Goal: Task Accomplishment & Management: Use online tool/utility

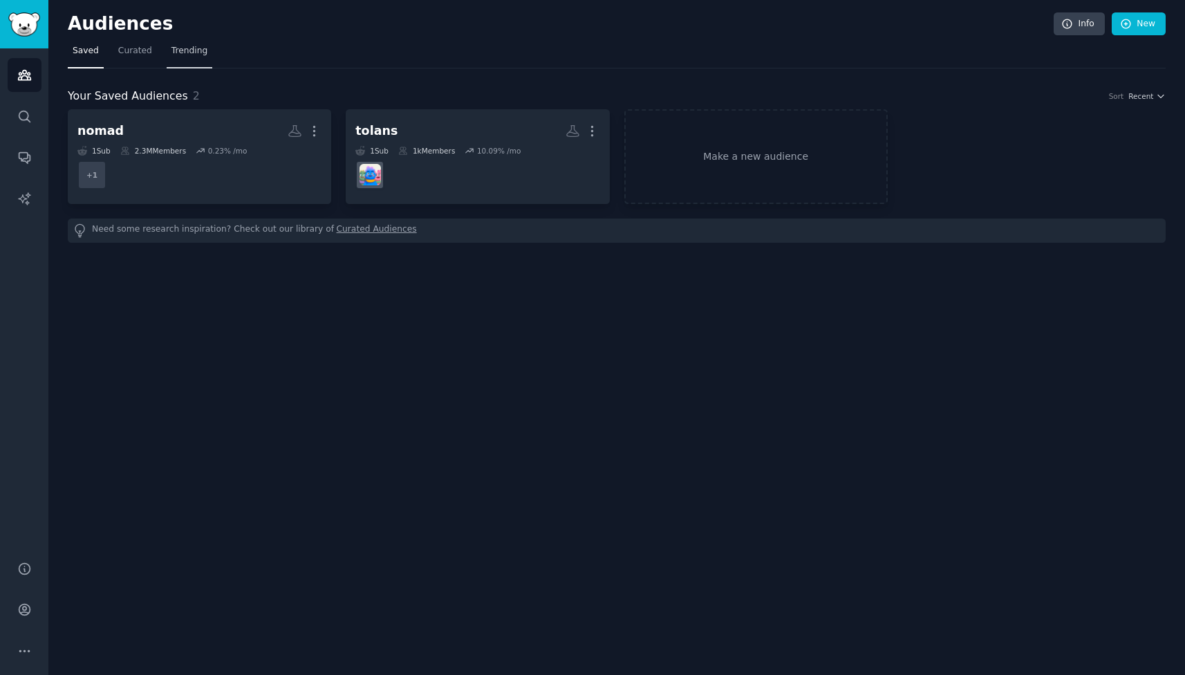
click at [178, 58] on link "Trending" at bounding box center [190, 54] width 46 height 28
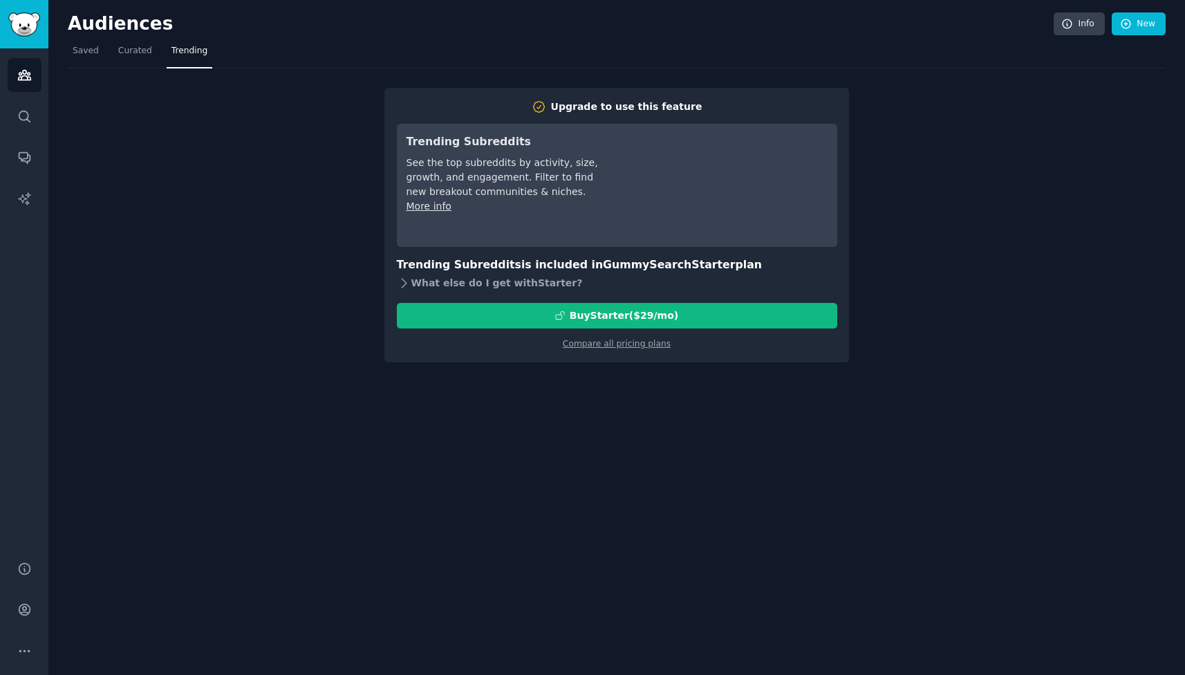
click at [400, 282] on icon at bounding box center [404, 283] width 15 height 15
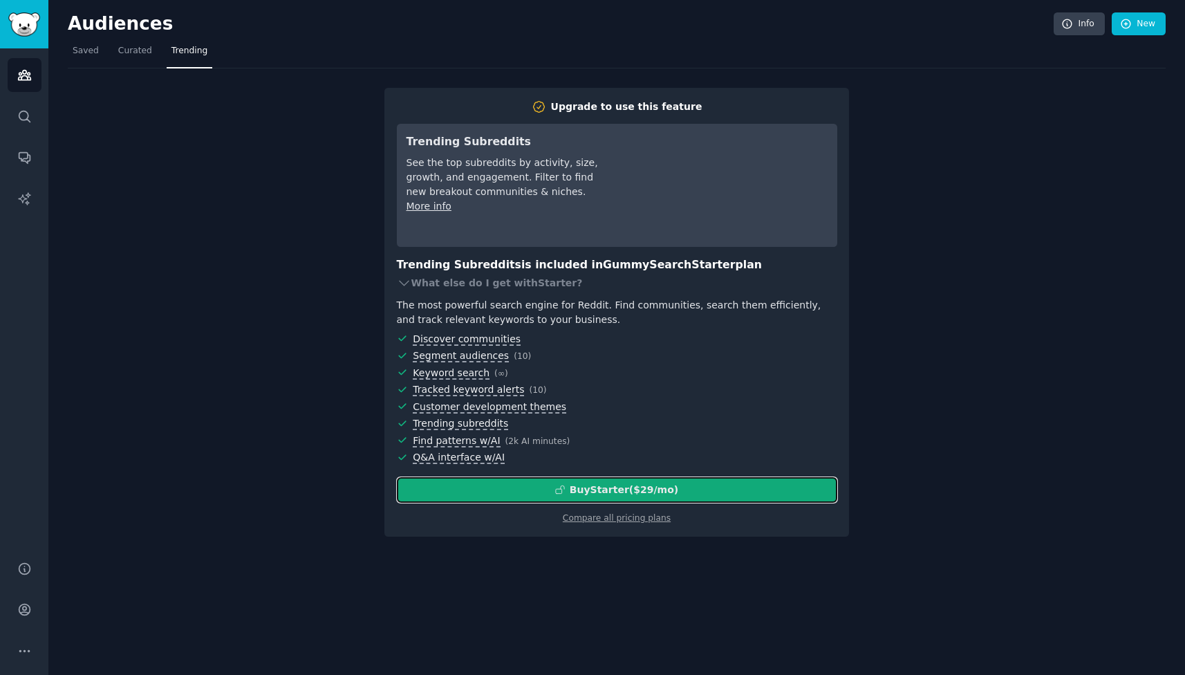
click at [592, 493] on div "Buy Starter ($ 29 /mo )" at bounding box center [623, 489] width 109 height 15
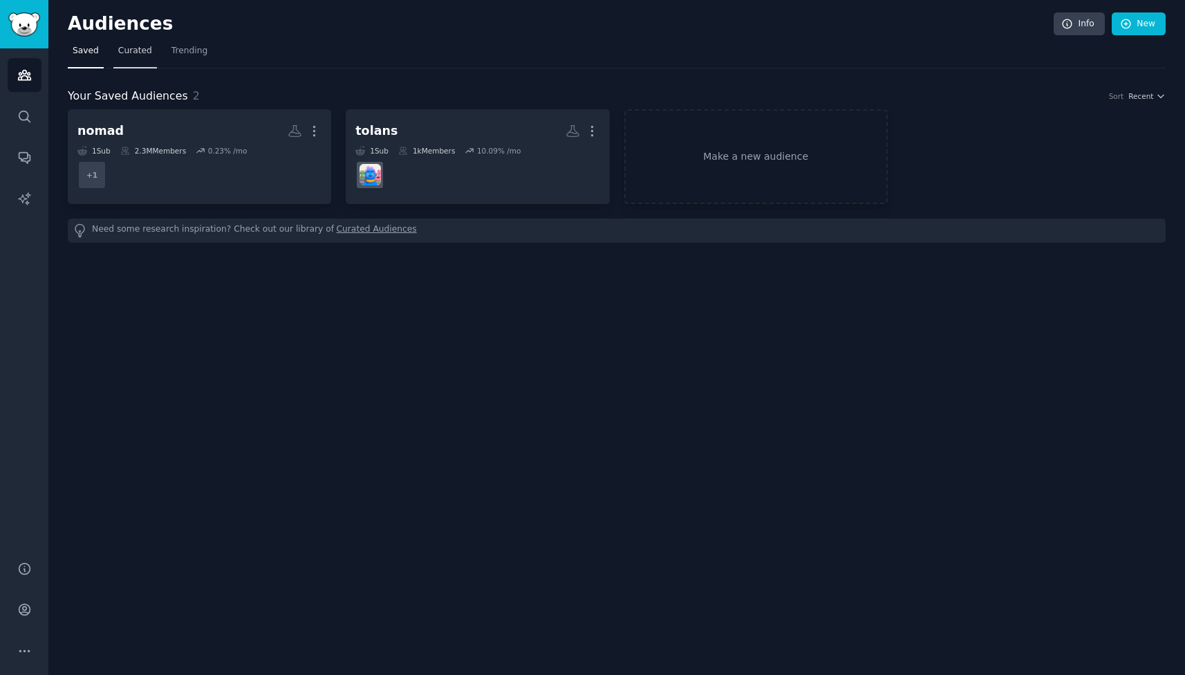
click at [126, 59] on link "Curated" at bounding box center [135, 54] width 44 height 28
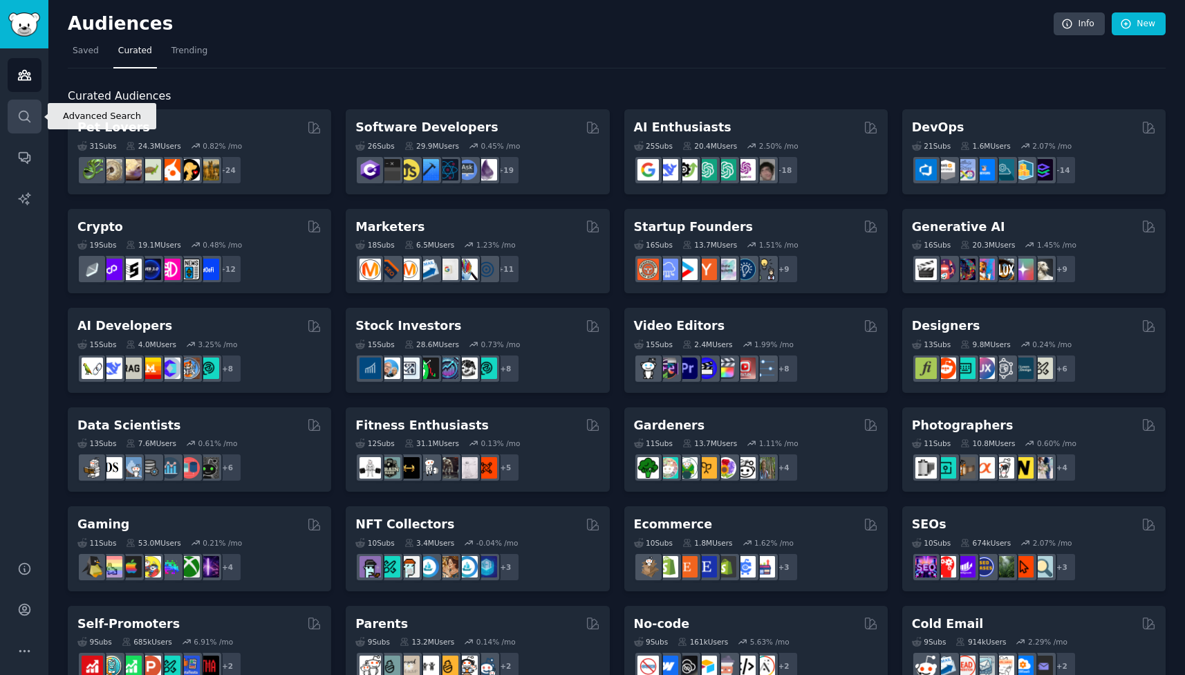
click at [31, 103] on link "Search" at bounding box center [25, 117] width 34 height 34
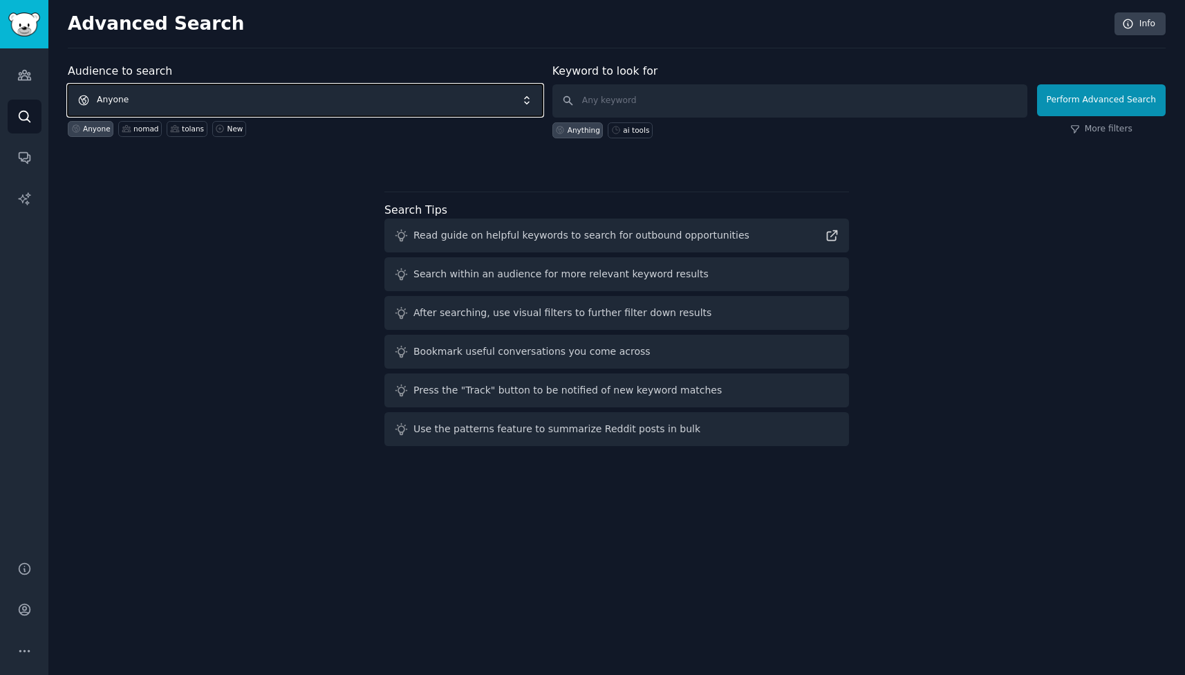
click at [225, 99] on span "Anyone" at bounding box center [305, 100] width 475 height 32
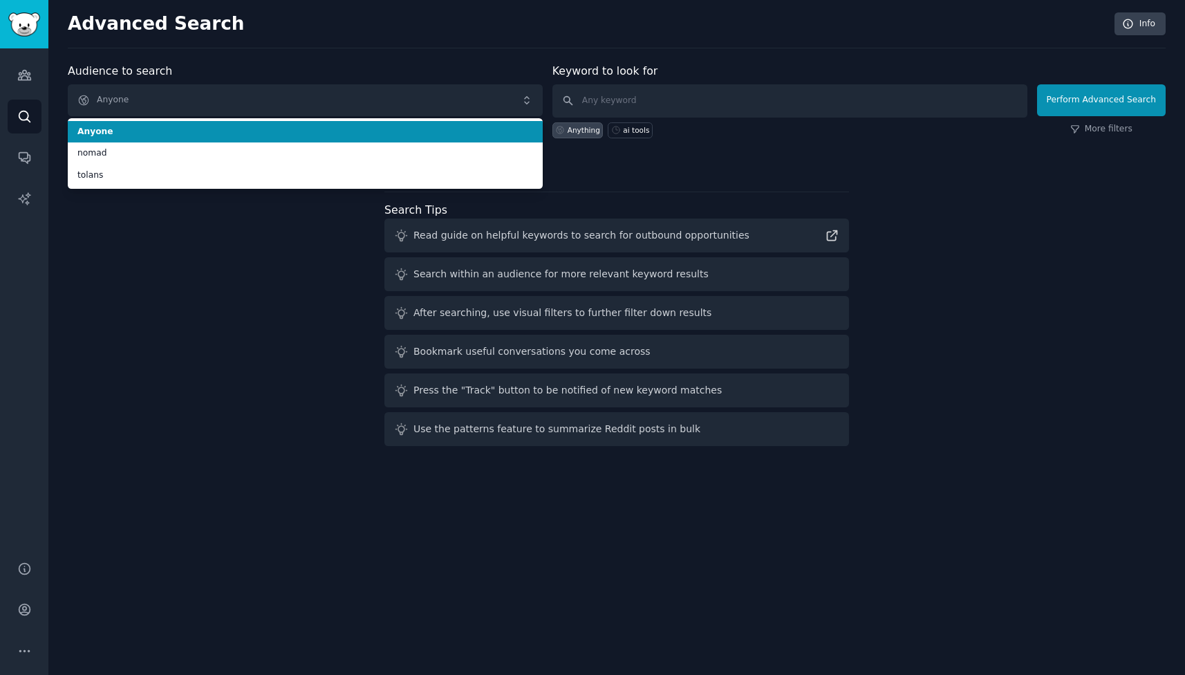
click at [252, 51] on div "Advanced Search Info Audience to search Anyone Anyone nomad tolans Anyone nomad…" at bounding box center [616, 337] width 1136 height 675
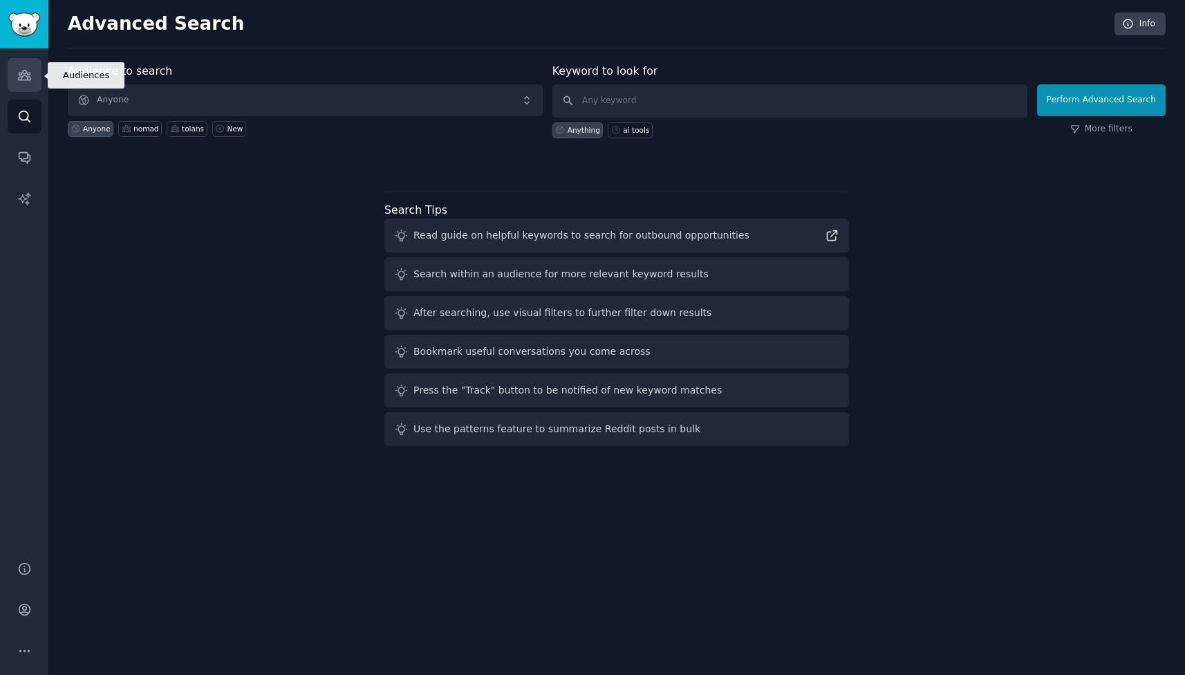
click at [29, 59] on link "Audiences" at bounding box center [25, 75] width 34 height 34
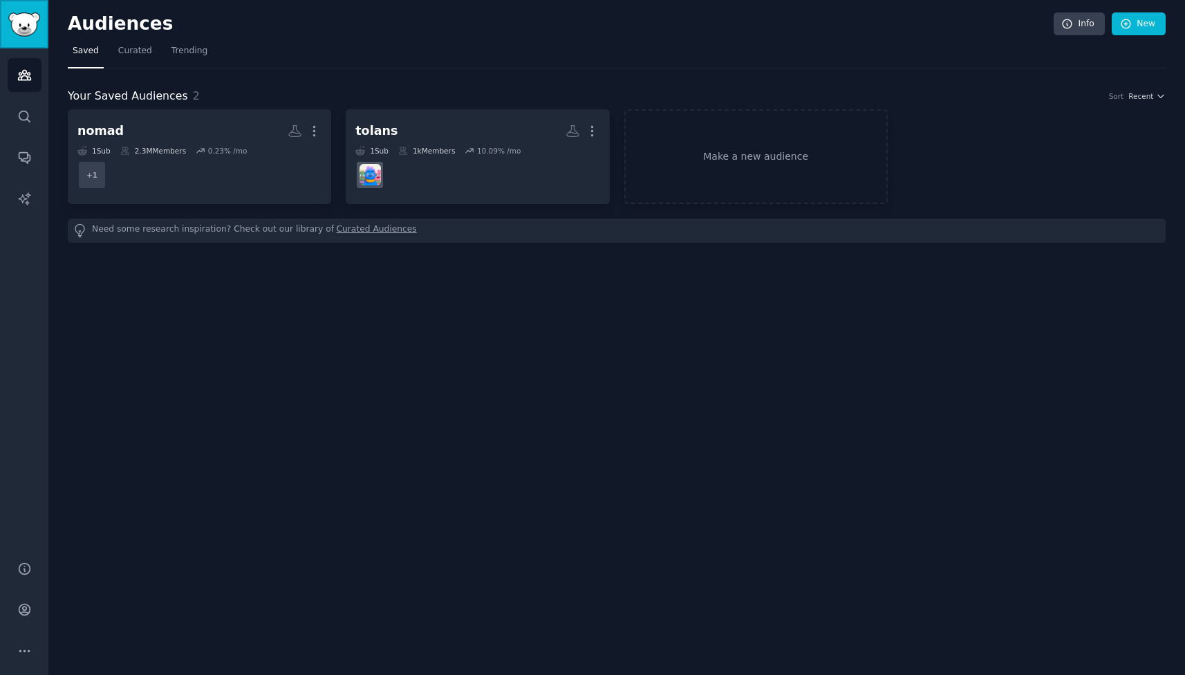
click at [32, 30] on img "Sidebar" at bounding box center [24, 24] width 32 height 24
click at [726, 168] on link "Make a new audience" at bounding box center [755, 156] width 263 height 95
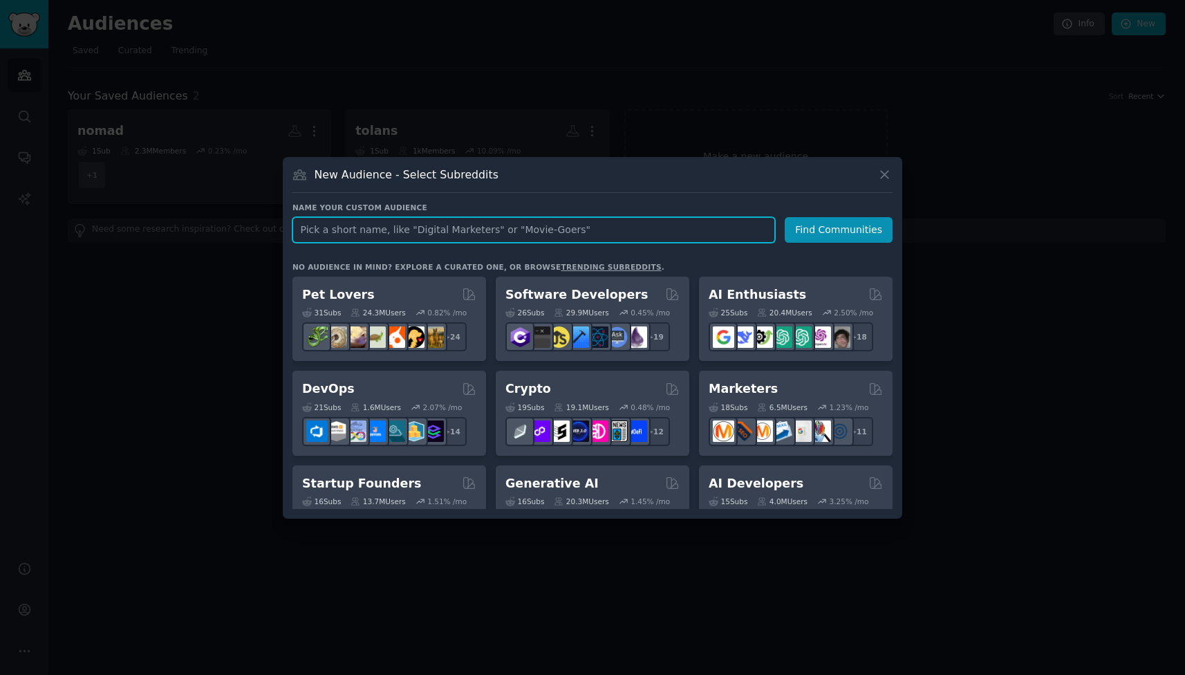
paste input "/vandwellers A banner for the subreddit r/vandwellers icon r/vandwellers Join T…"
type input "vandwellers"
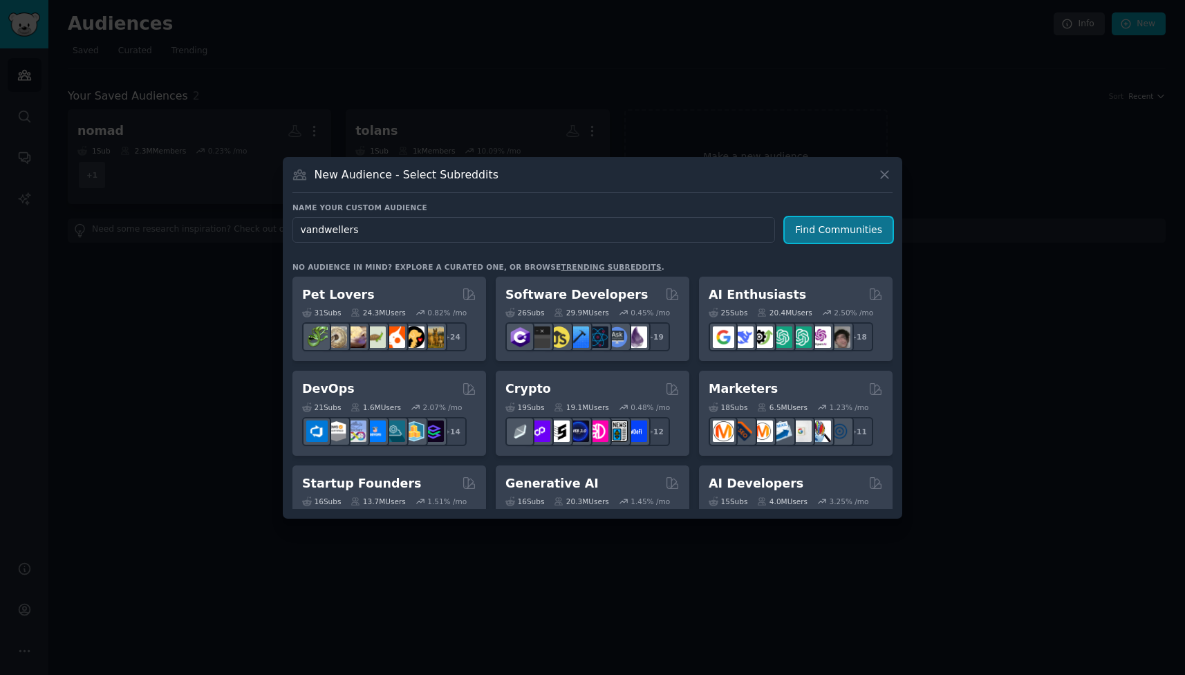
click at [809, 225] on button "Find Communities" at bounding box center [838, 230] width 108 height 26
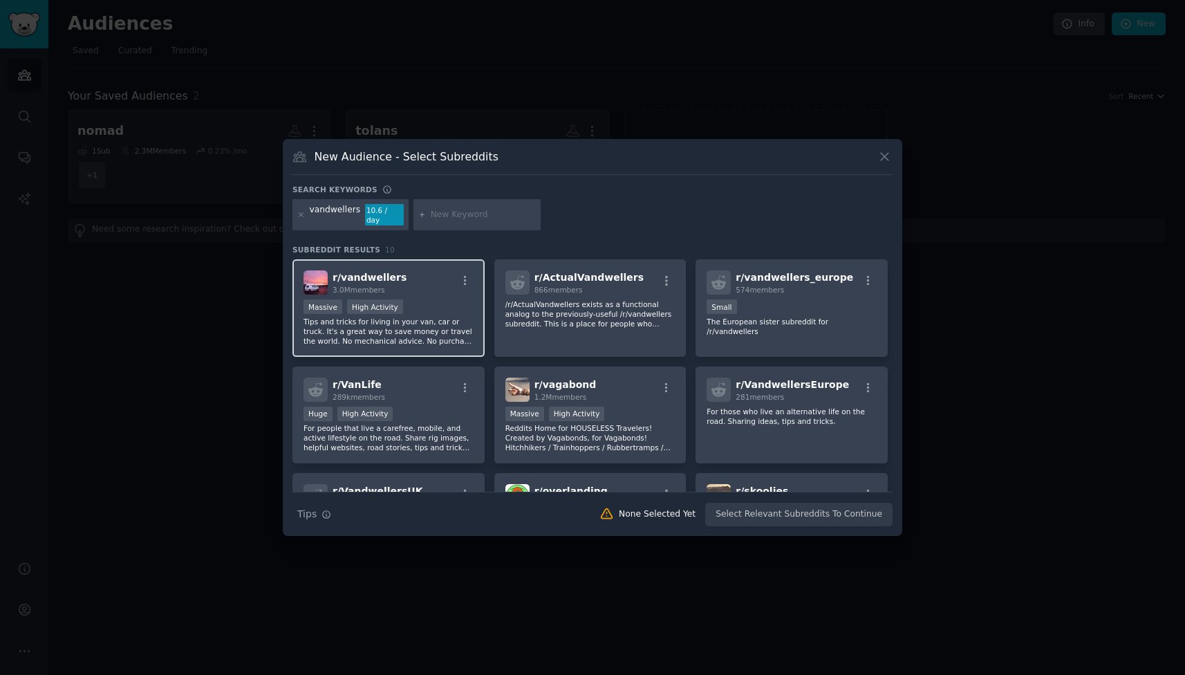
click at [429, 280] on div "r/ vandwellers 3.0M members" at bounding box center [388, 282] width 170 height 24
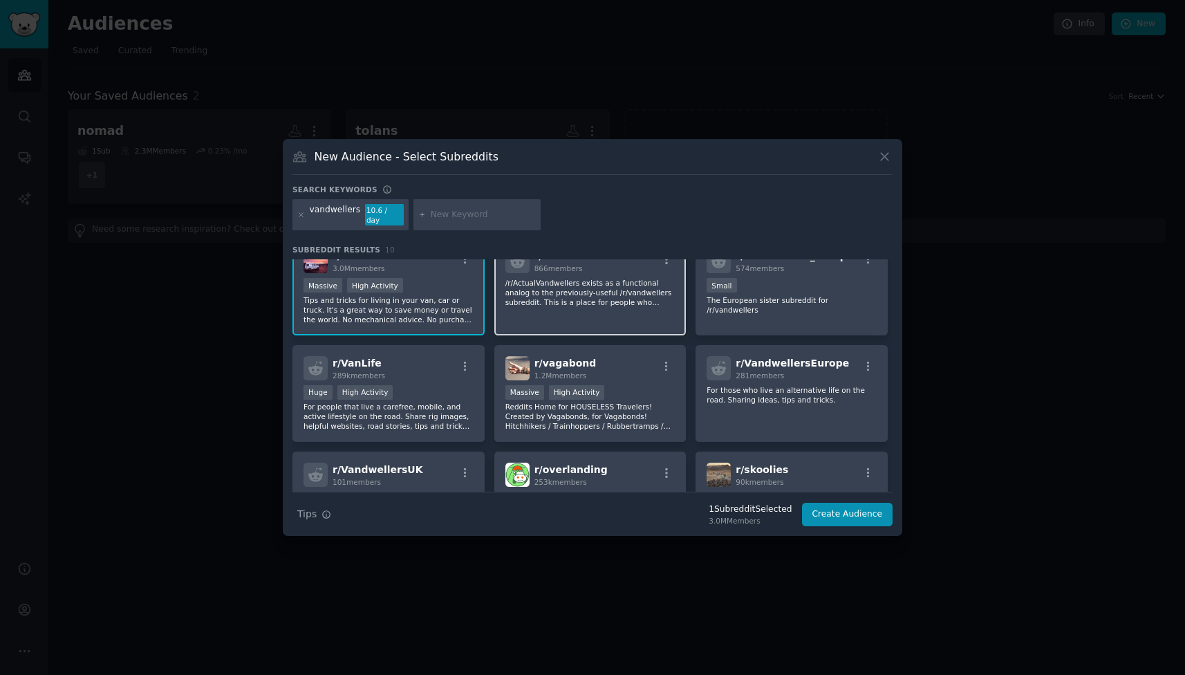
scroll to position [28, 0]
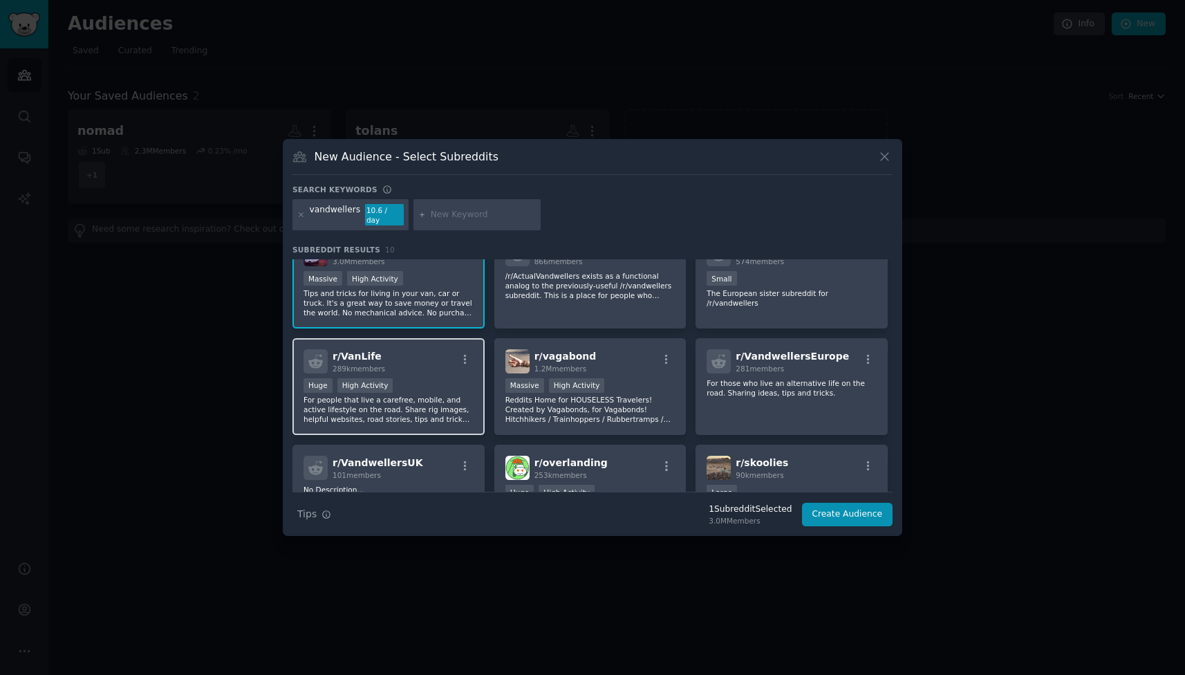
click at [411, 350] on div "r/ VanLife 289k members" at bounding box center [388, 361] width 170 height 24
click at [452, 357] on div "r/ VanLife 289k members" at bounding box center [388, 361] width 170 height 24
click at [809, 507] on button "Create Audience" at bounding box center [847, 513] width 91 height 23
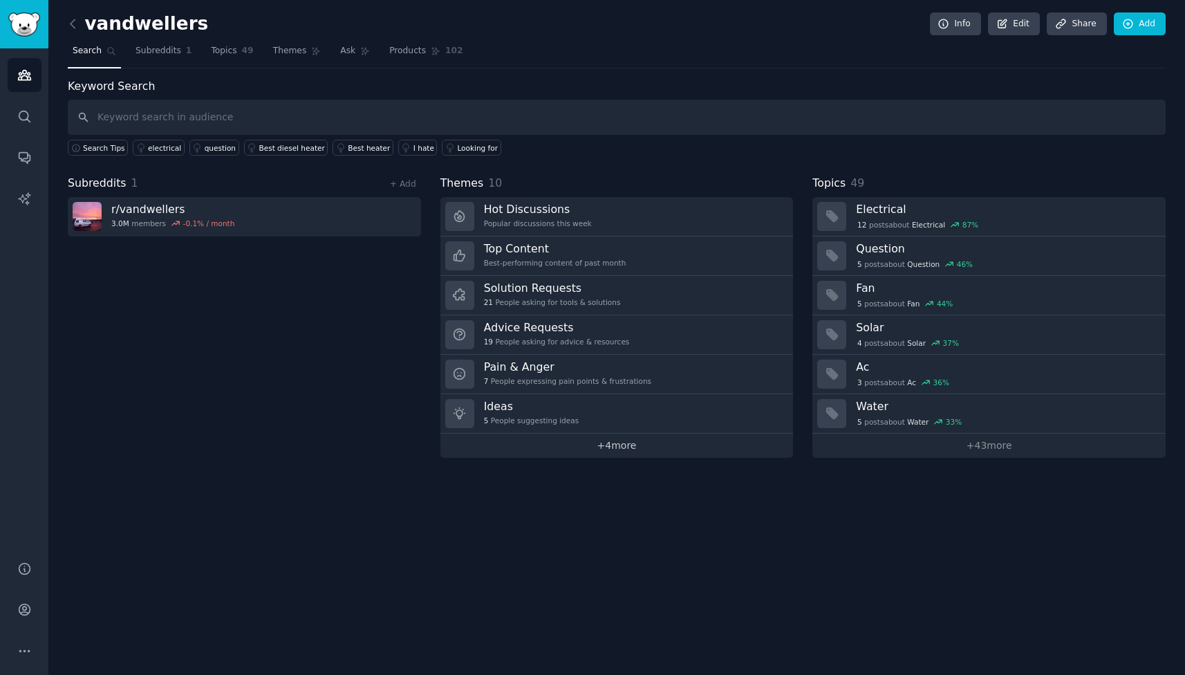
click at [658, 443] on link "+ 4 more" at bounding box center [616, 445] width 353 height 24
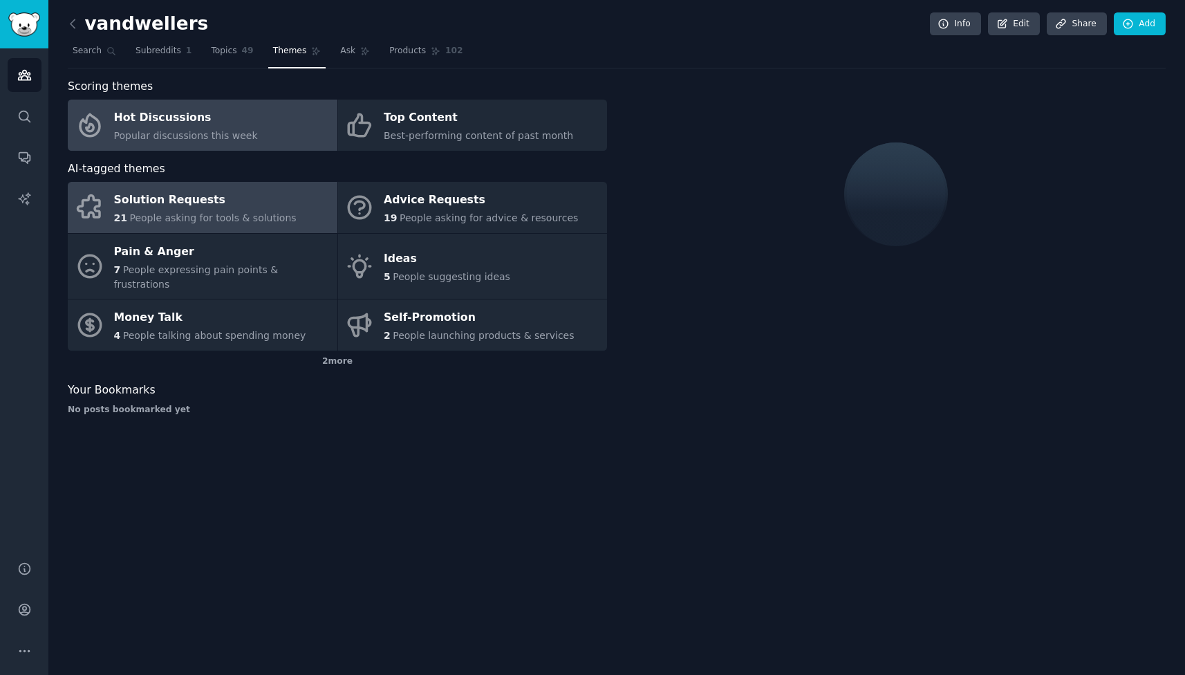
click at [263, 215] on span "People asking for tools & solutions" at bounding box center [212, 217] width 167 height 11
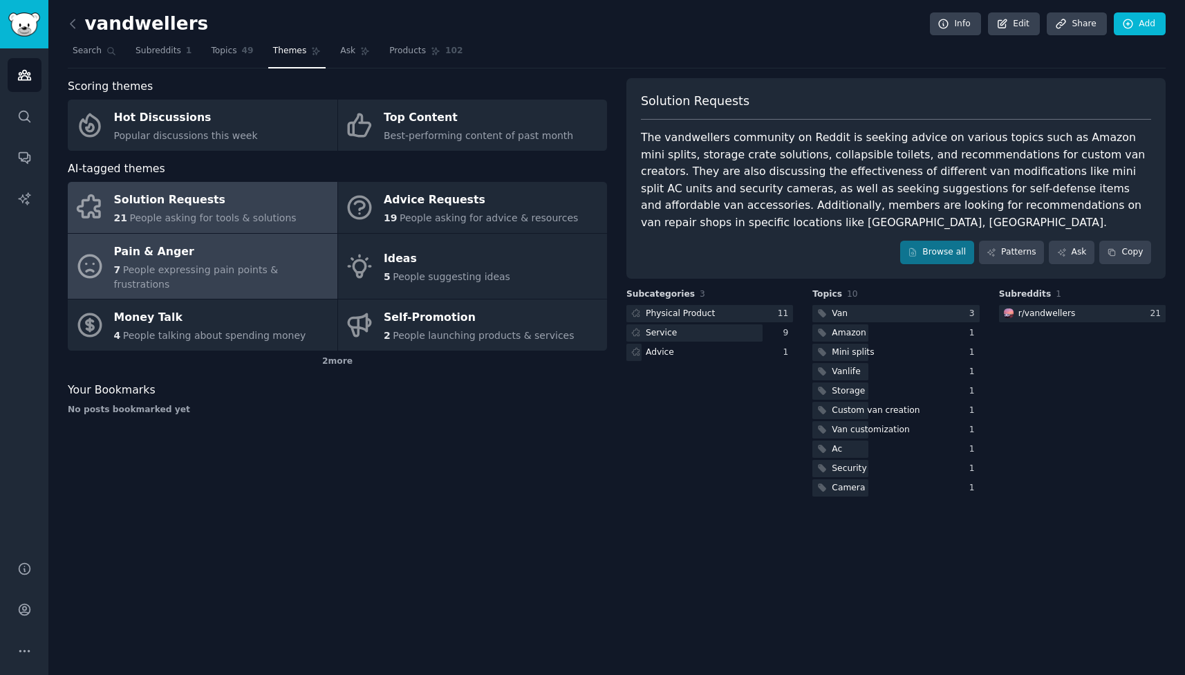
click at [189, 261] on div "Pain & Anger" at bounding box center [222, 251] width 216 height 22
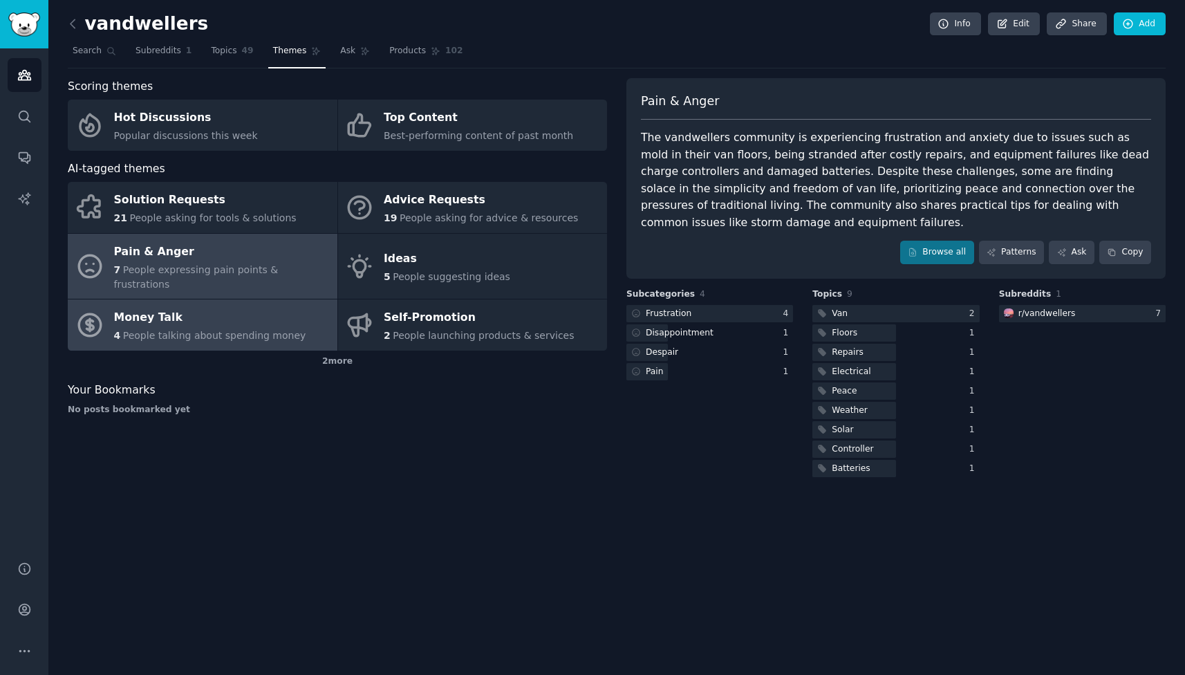
click at [166, 313] on div "Money Talk" at bounding box center [210, 318] width 192 height 22
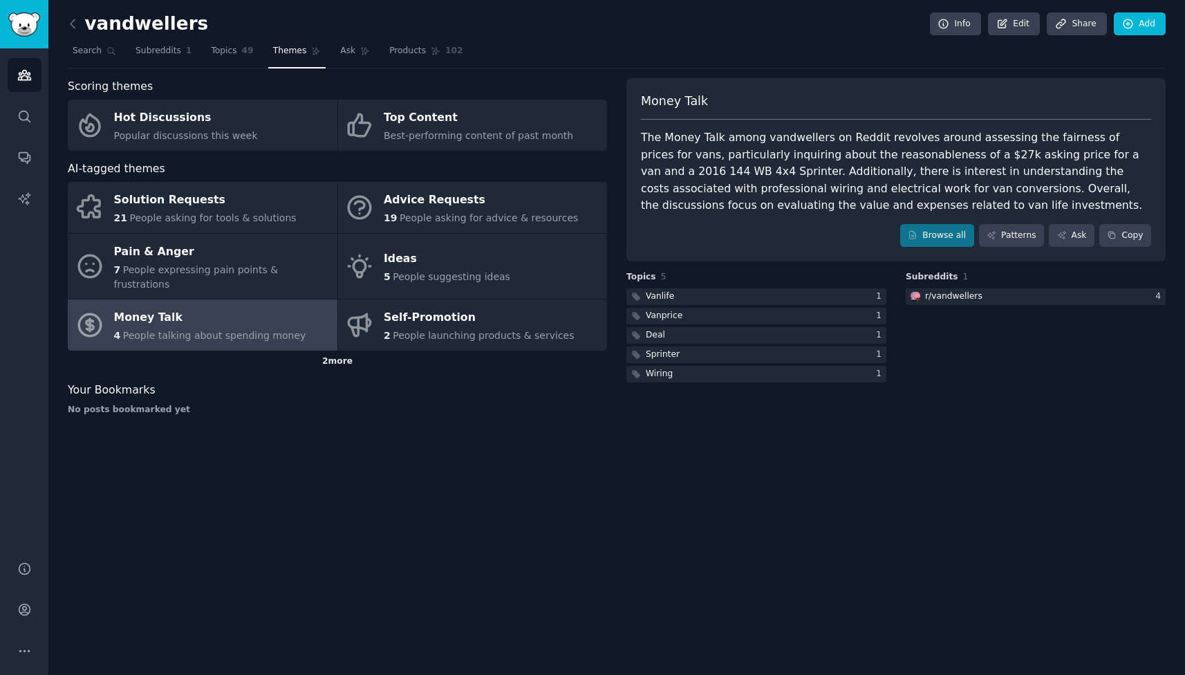
click at [338, 350] on div "2 more" at bounding box center [337, 361] width 539 height 22
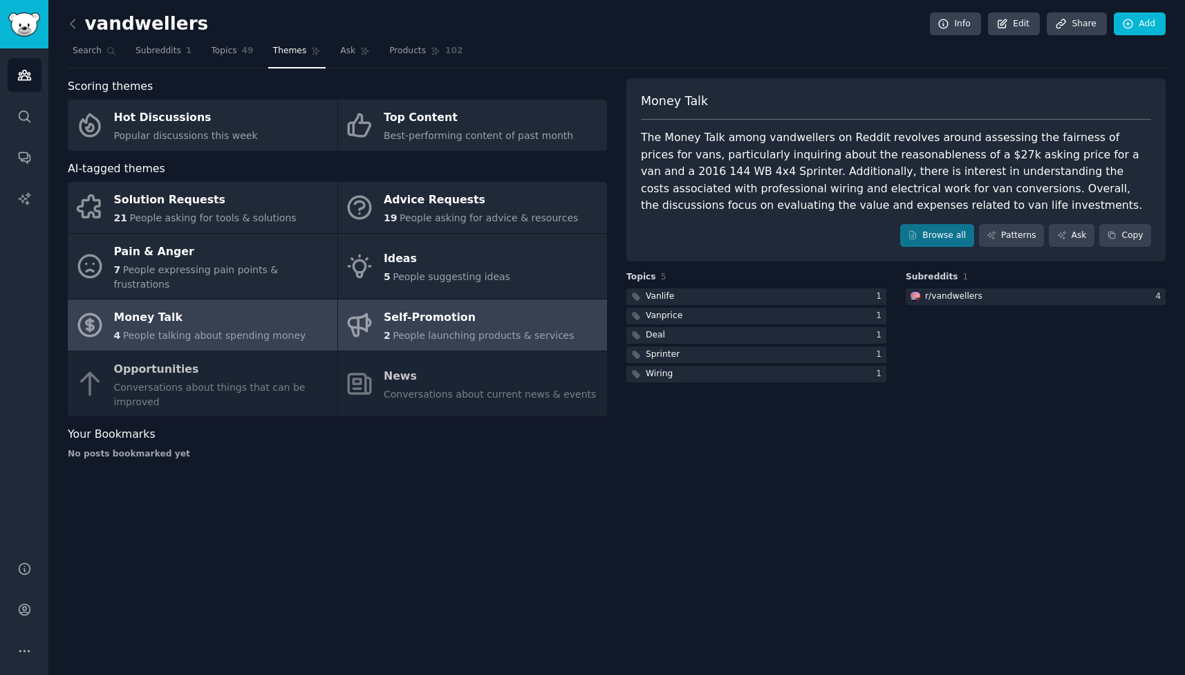
click at [406, 328] on div "2 People launching products & services" at bounding box center [479, 335] width 191 height 15
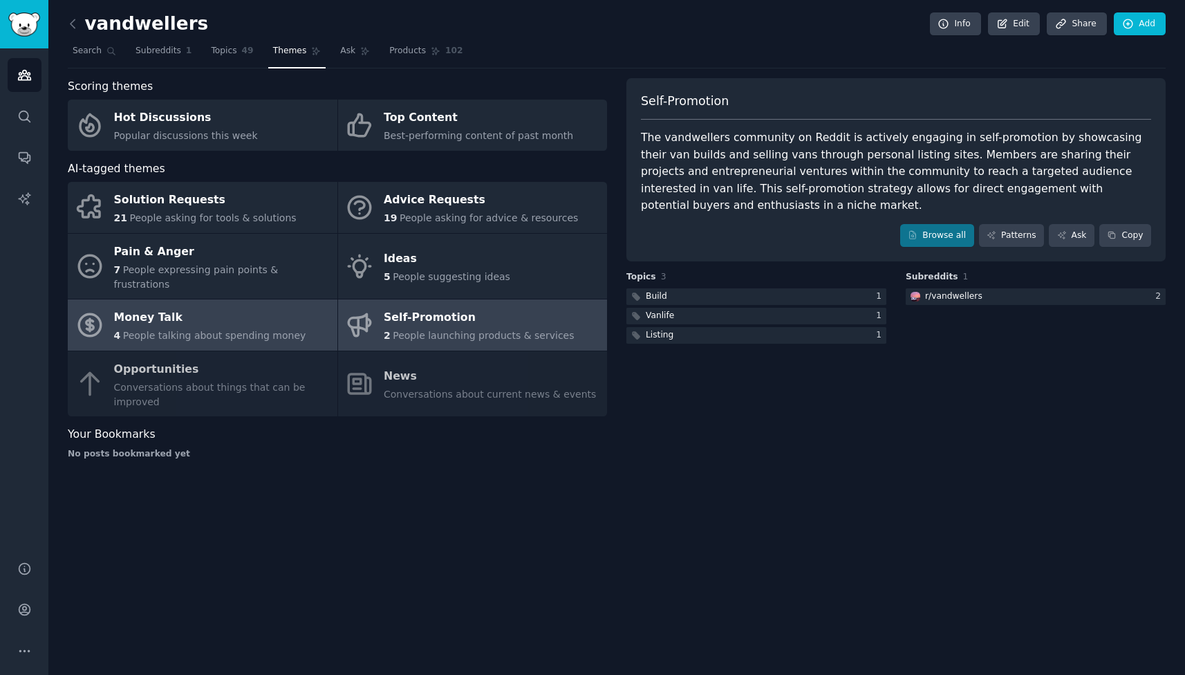
click at [310, 299] on link "Money Talk 4 People talking about spending money" at bounding box center [203, 324] width 270 height 51
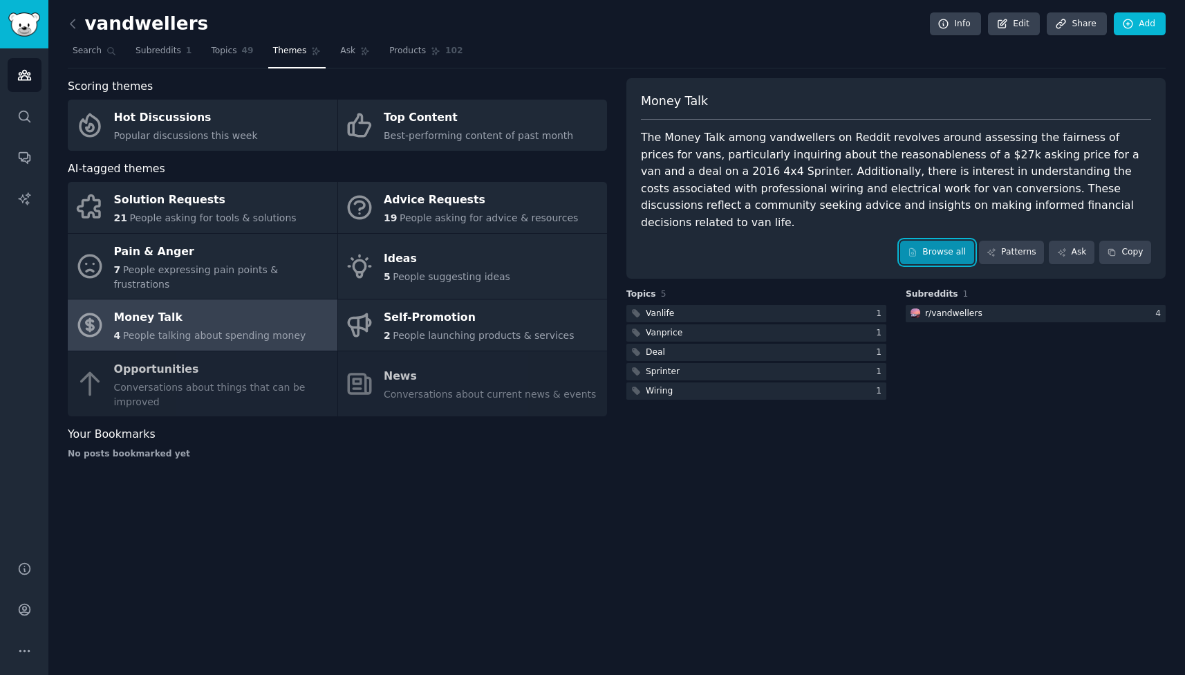
click at [938, 243] on link "Browse all" at bounding box center [937, 251] width 74 height 23
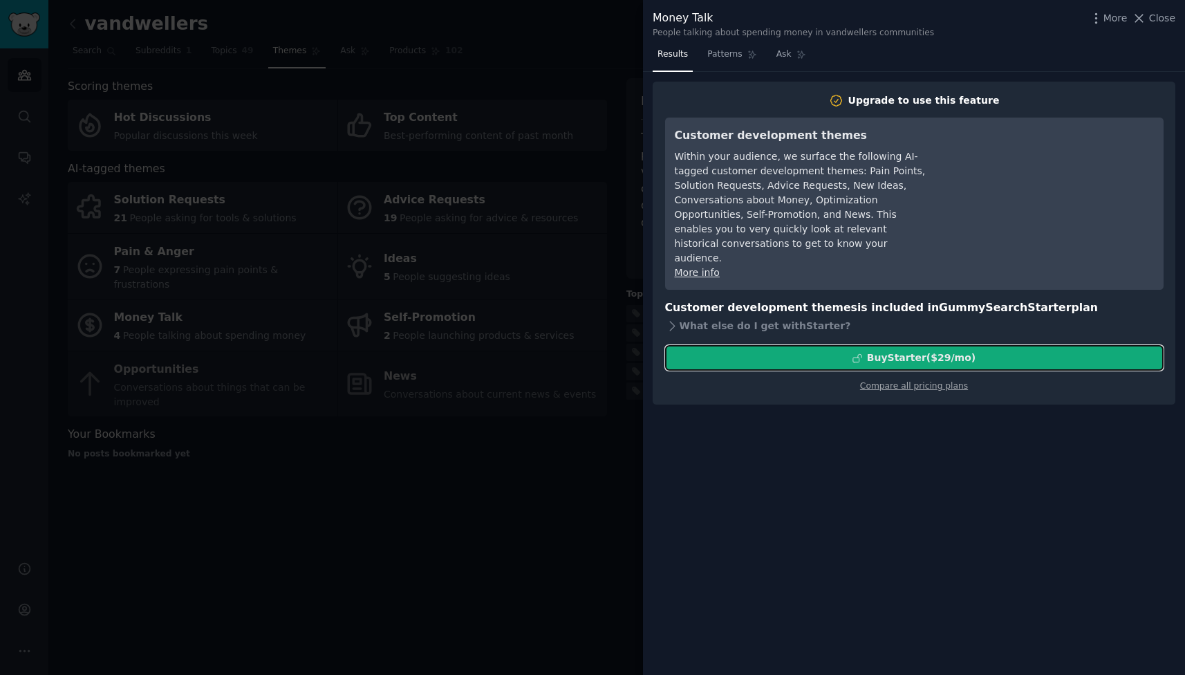
click at [837, 352] on button "Buy Starter ($ 29 /mo )" at bounding box center [914, 358] width 498 height 26
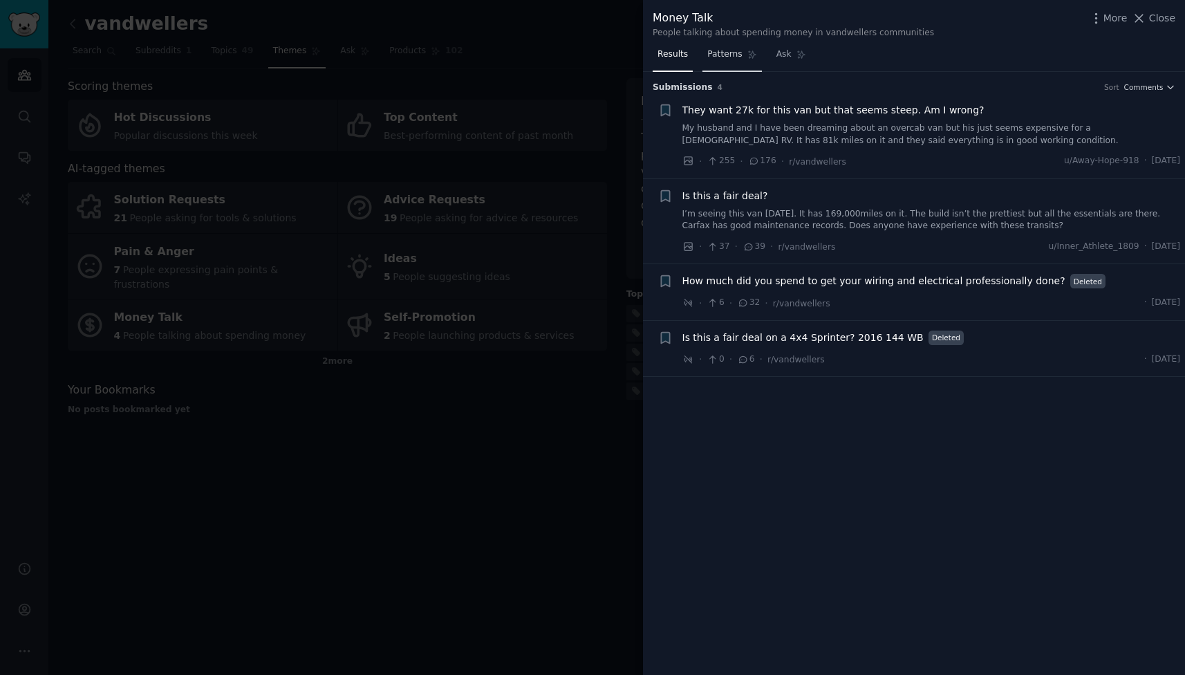
click at [735, 62] on link "Patterns" at bounding box center [731, 58] width 59 height 28
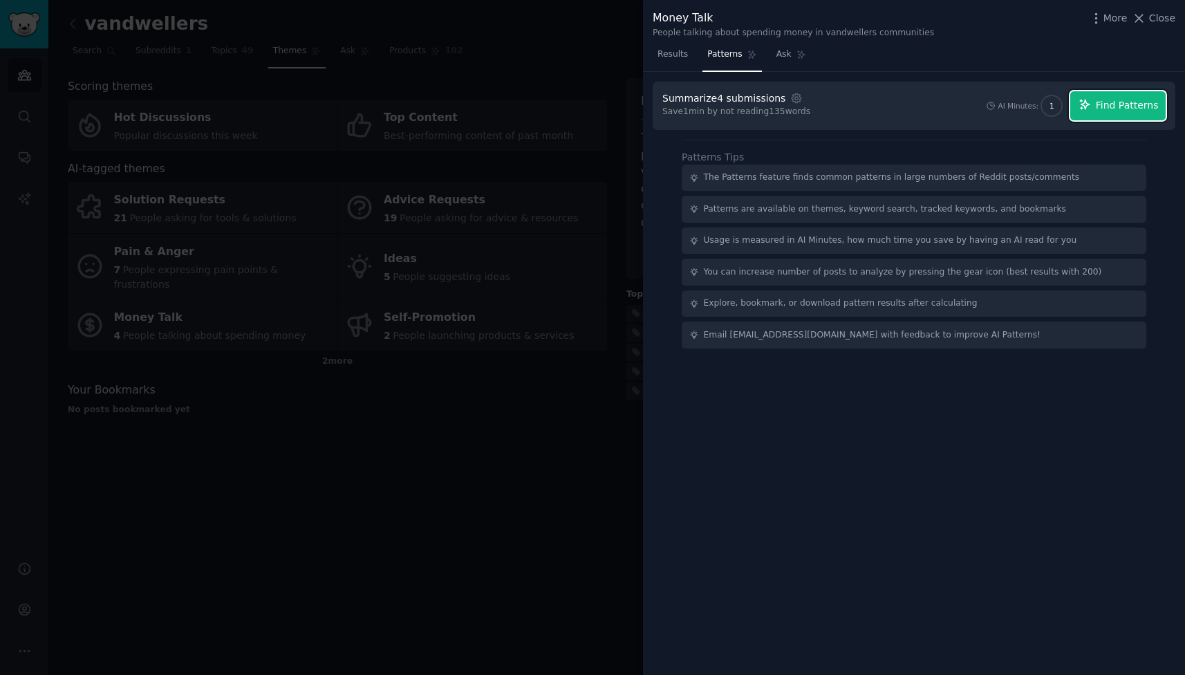
click at [1108, 105] on span "Find Patterns" at bounding box center [1126, 105] width 63 height 15
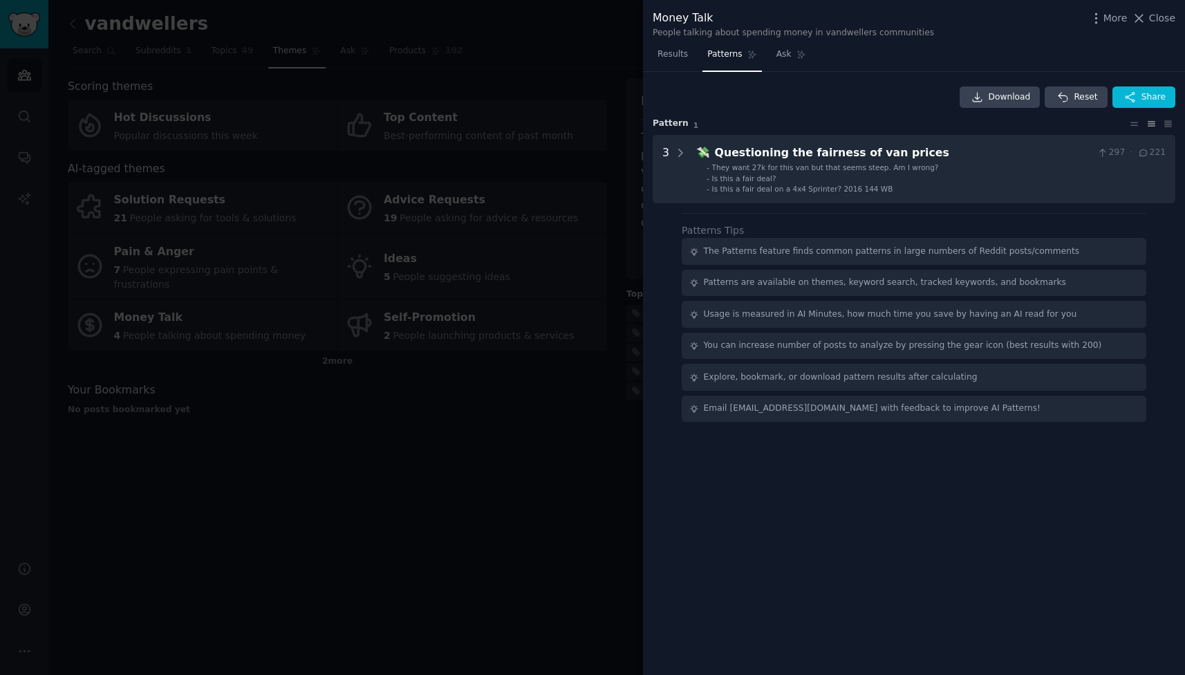
click at [526, 369] on div at bounding box center [592, 337] width 1185 height 675
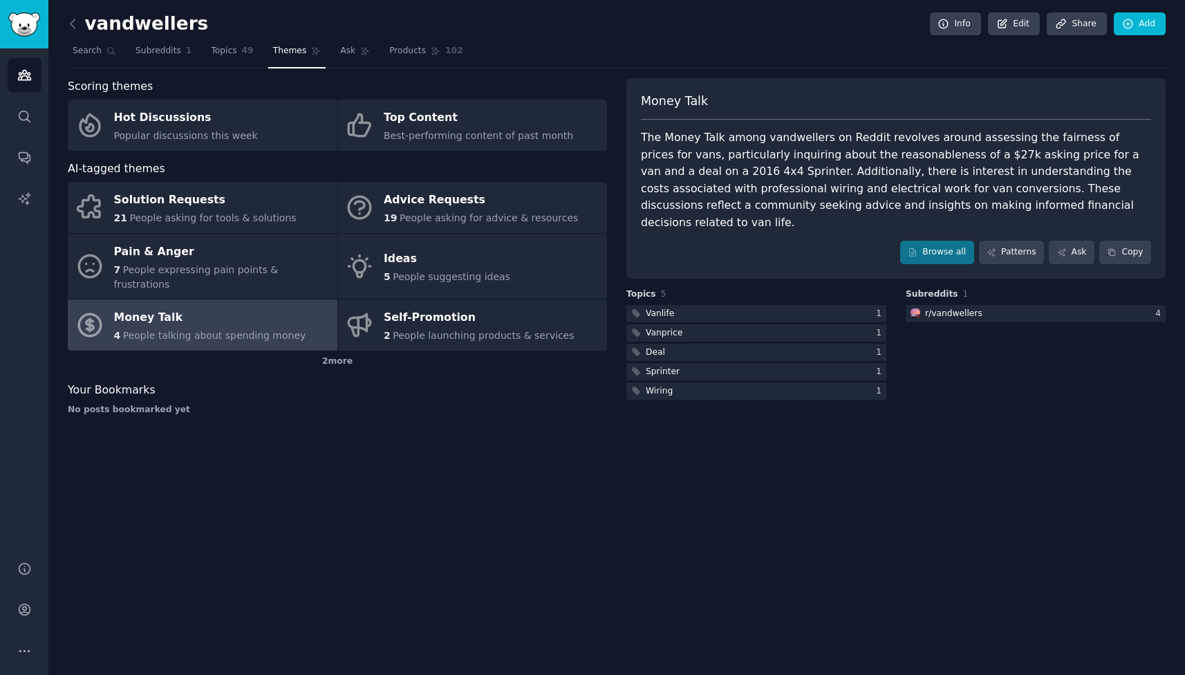
click at [296, 307] on link "Money Talk 4 People talking about spending money" at bounding box center [203, 324] width 270 height 51
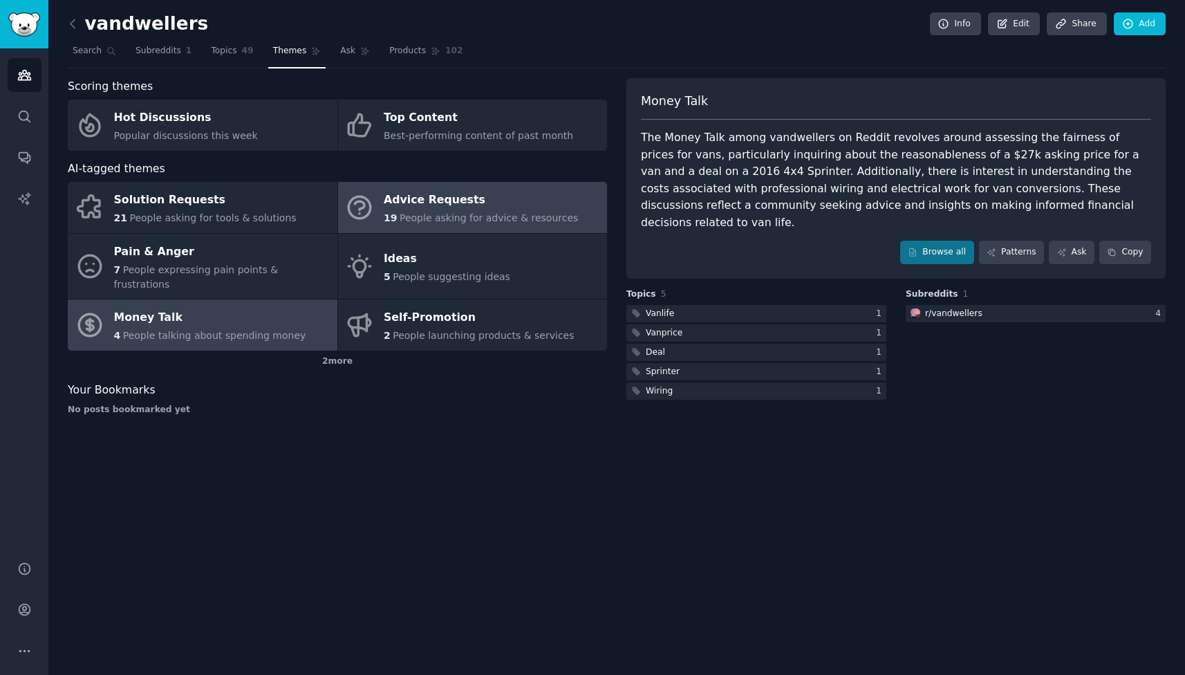
click at [459, 228] on link "Advice Requests 19 People asking for advice & resources" at bounding box center [473, 207] width 270 height 51
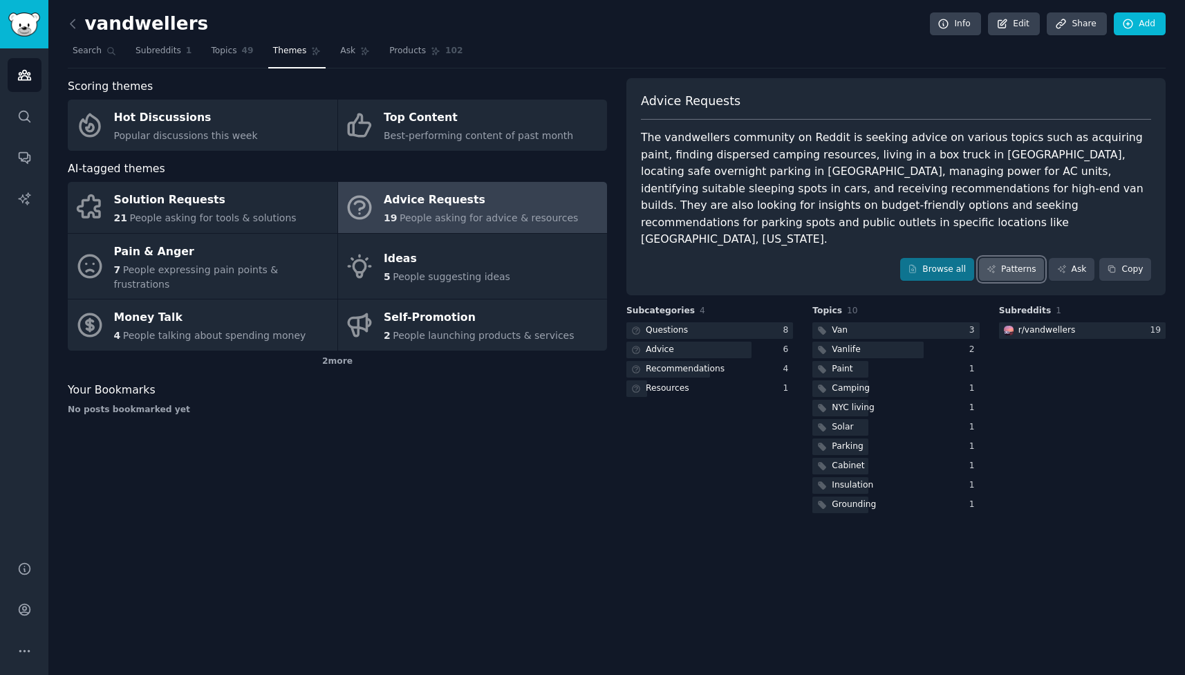
click at [990, 264] on icon at bounding box center [991, 269] width 10 height 10
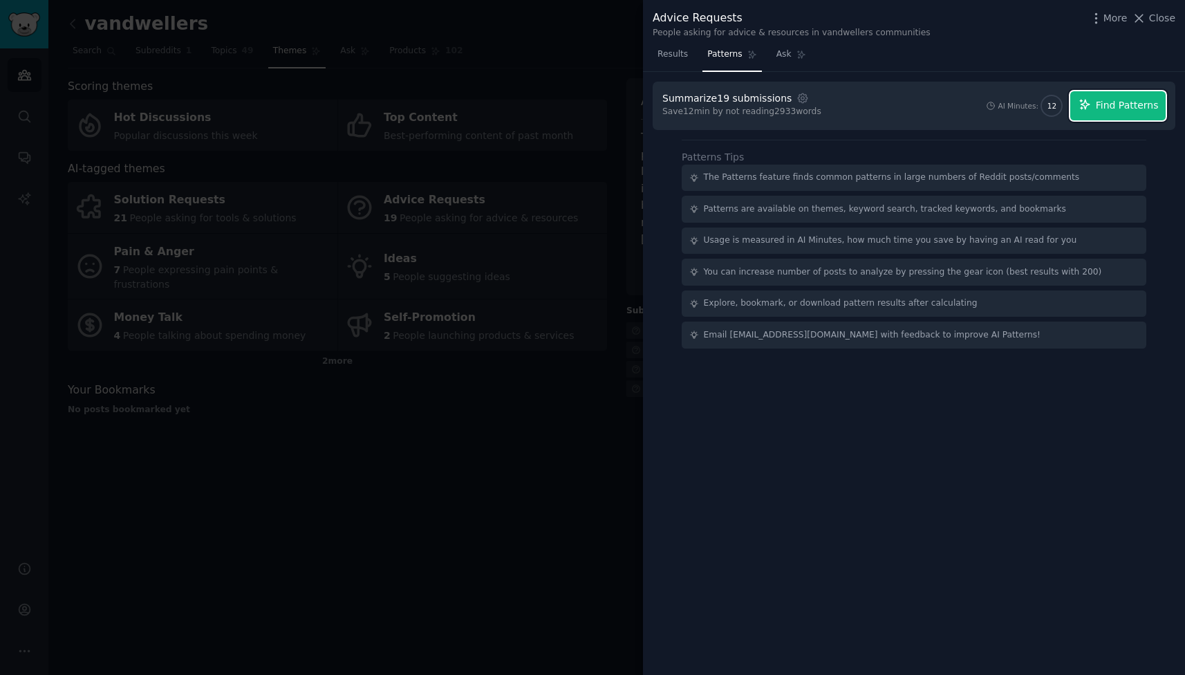
click at [1091, 115] on button "Find Patterns" at bounding box center [1117, 105] width 95 height 29
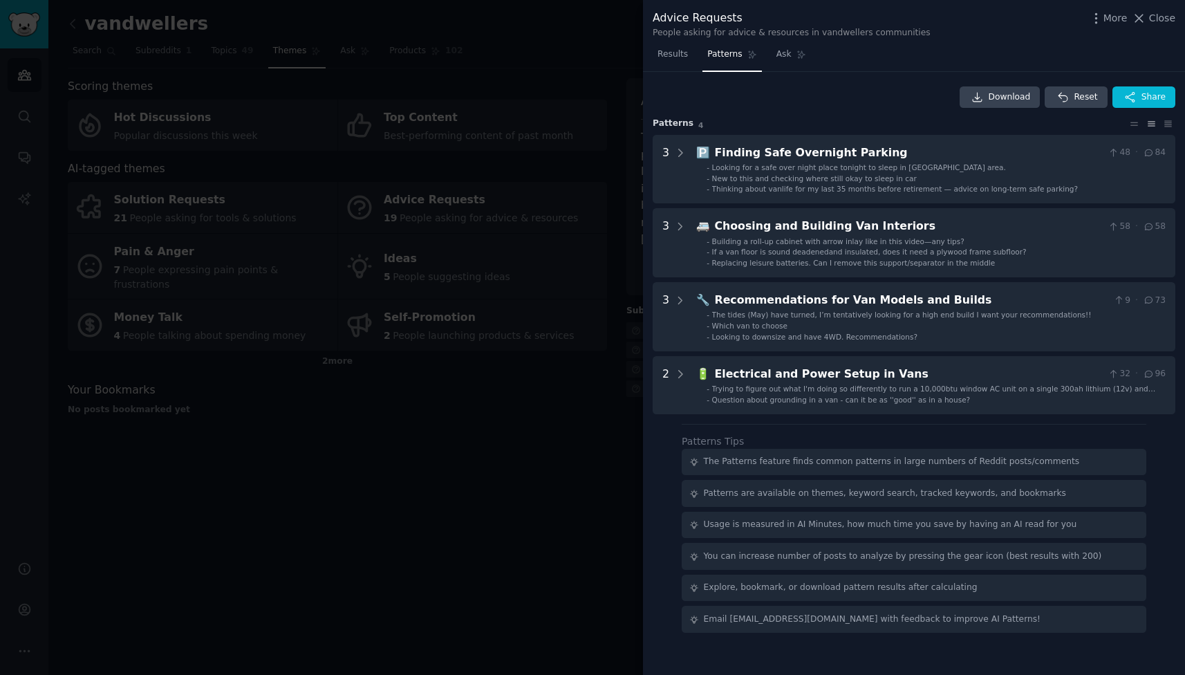
click at [514, 374] on div at bounding box center [592, 337] width 1185 height 675
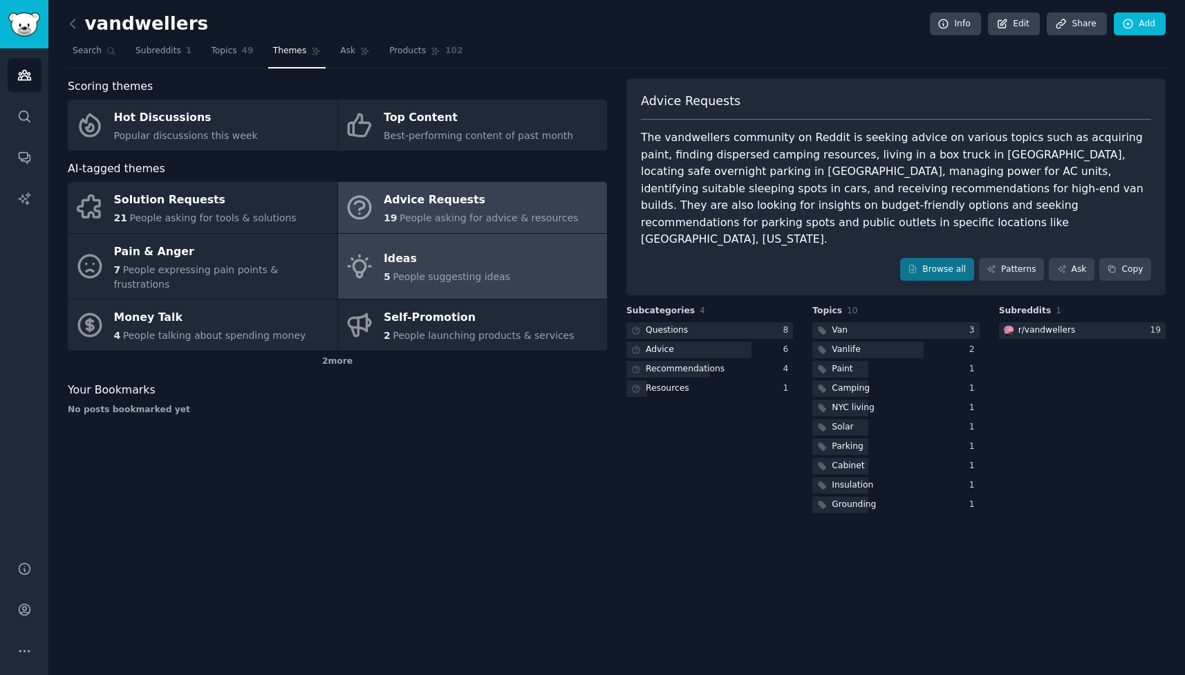
click at [503, 276] on link "Ideas 5 People suggesting ideas" at bounding box center [473, 267] width 270 height 66
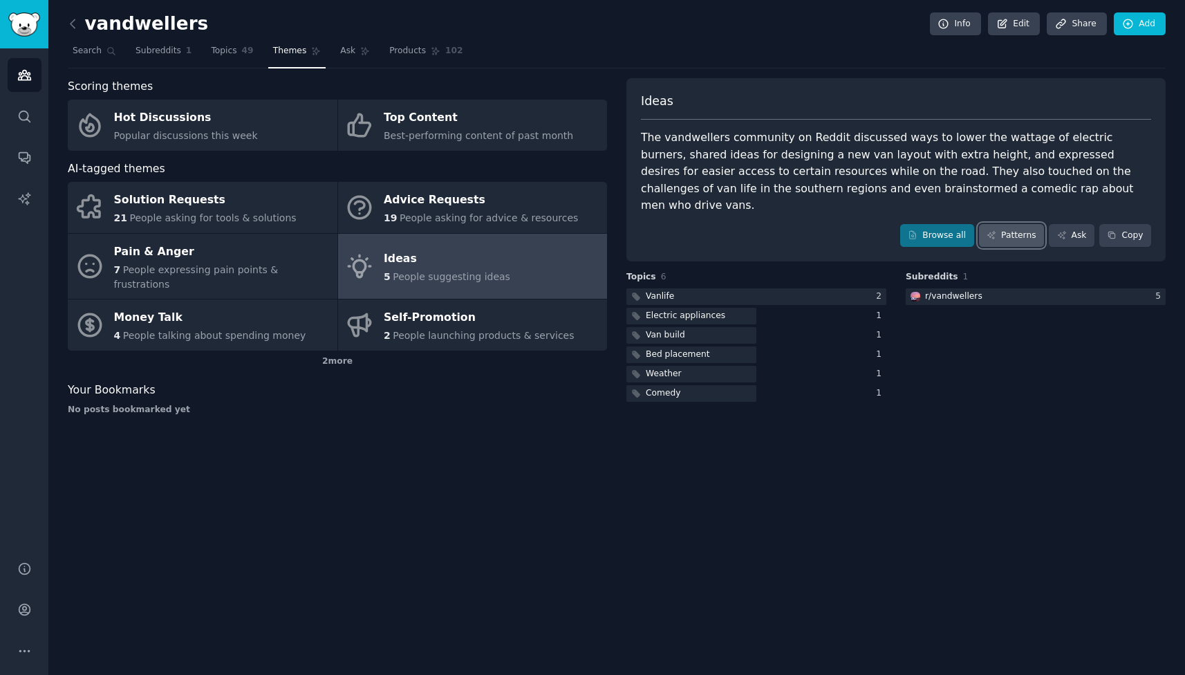
click at [998, 224] on link "Patterns" at bounding box center [1011, 235] width 65 height 23
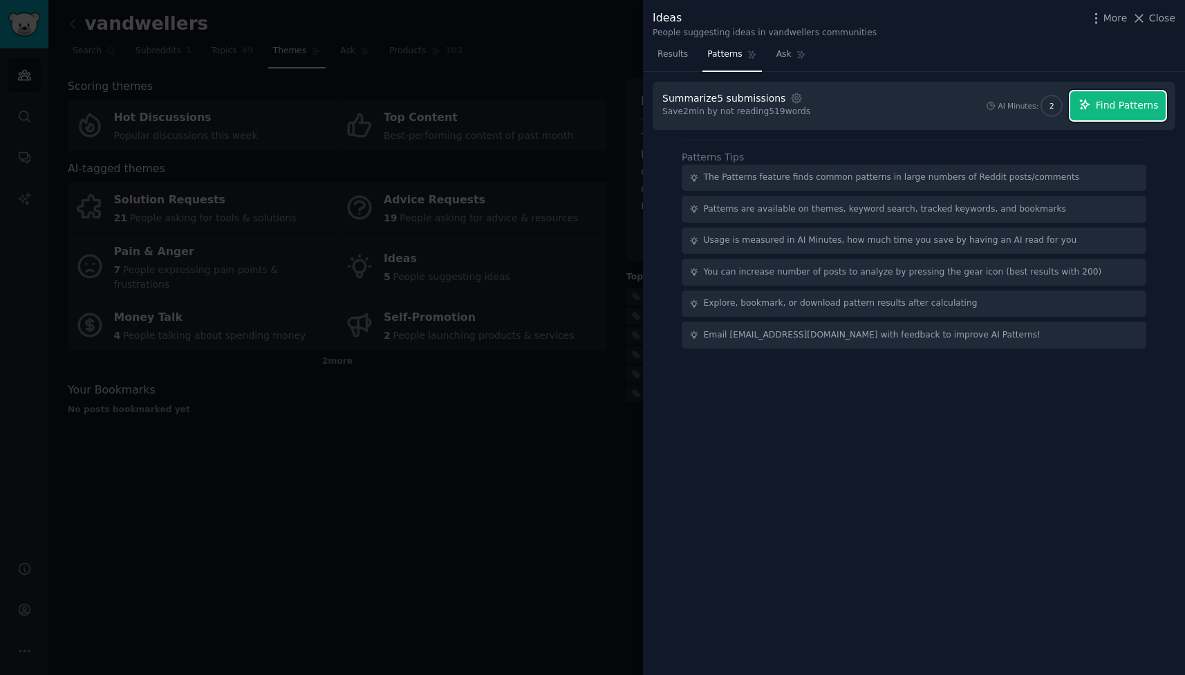
click at [1113, 105] on span "Find Patterns" at bounding box center [1126, 105] width 63 height 15
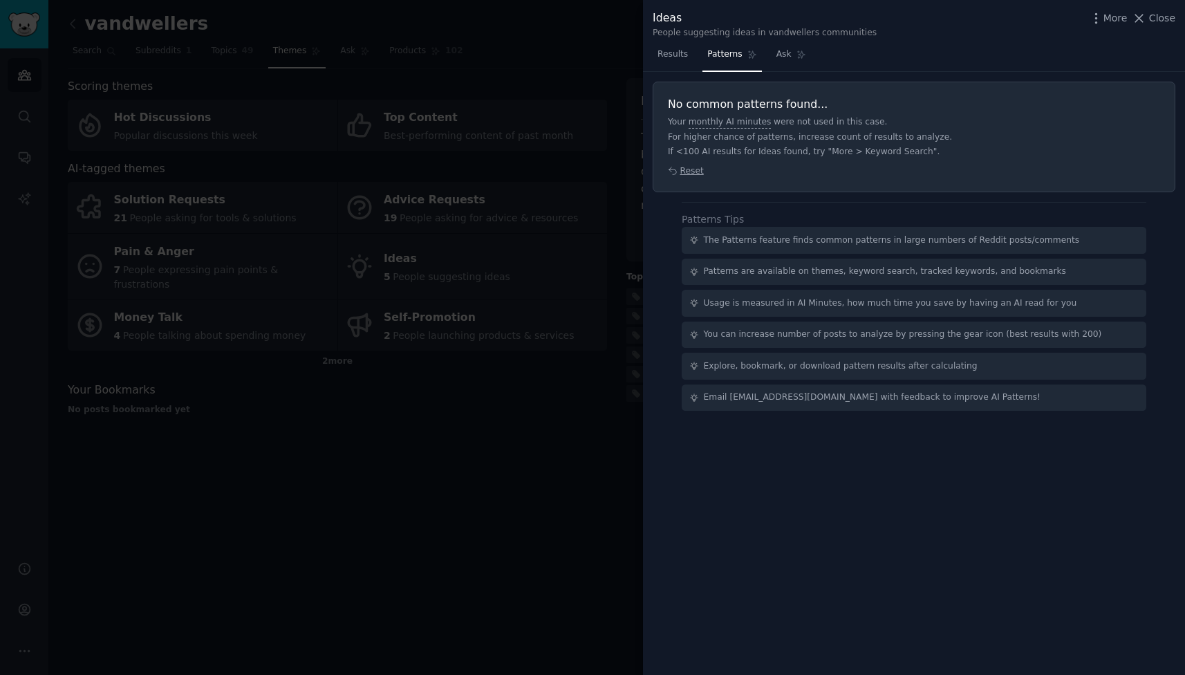
click at [604, 355] on div at bounding box center [592, 337] width 1185 height 675
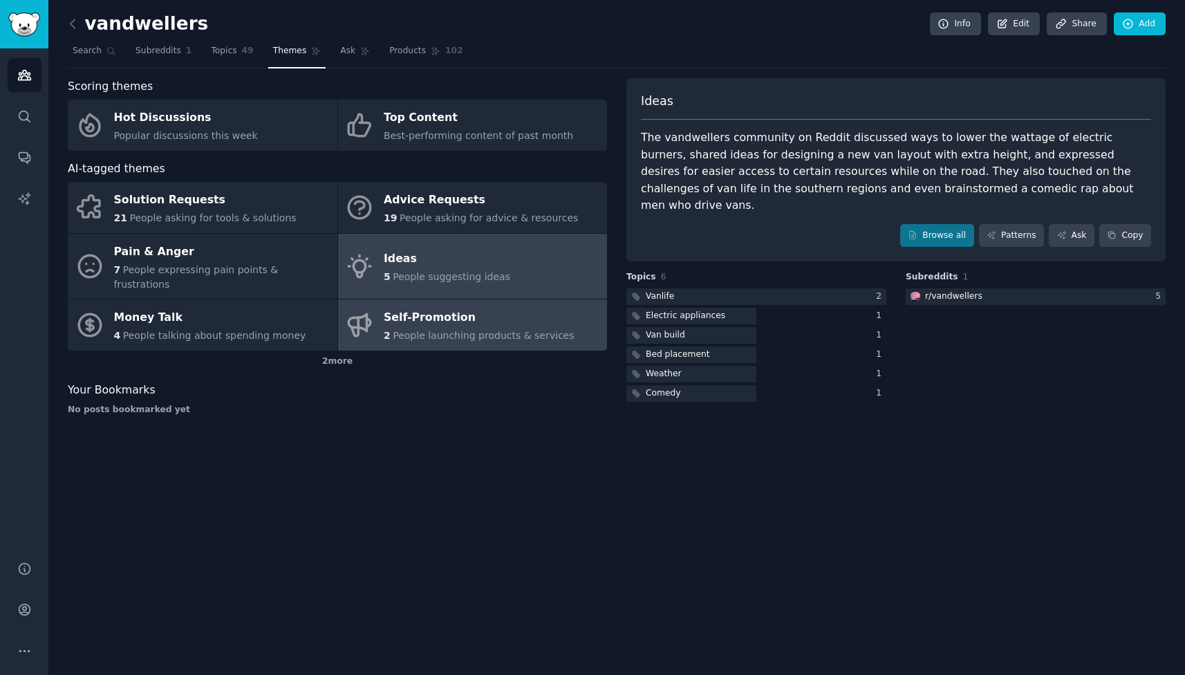
click at [488, 330] on span "People launching products & services" at bounding box center [483, 335] width 181 height 11
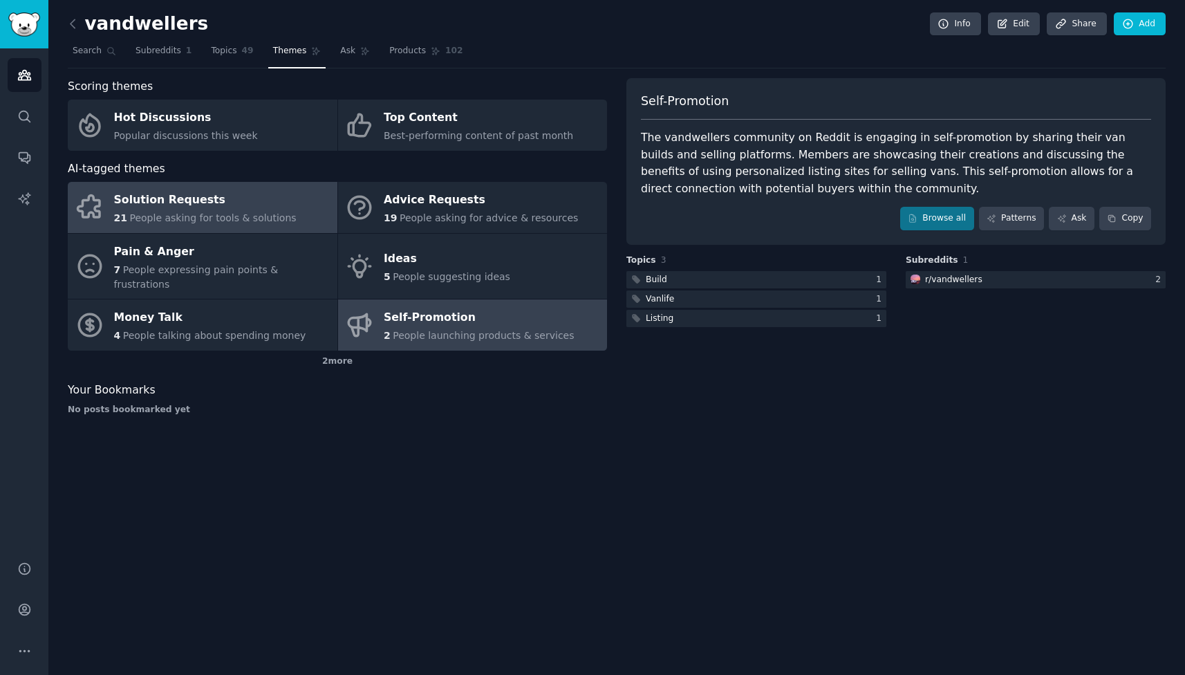
click at [223, 220] on span "People asking for tools & solutions" at bounding box center [212, 217] width 167 height 11
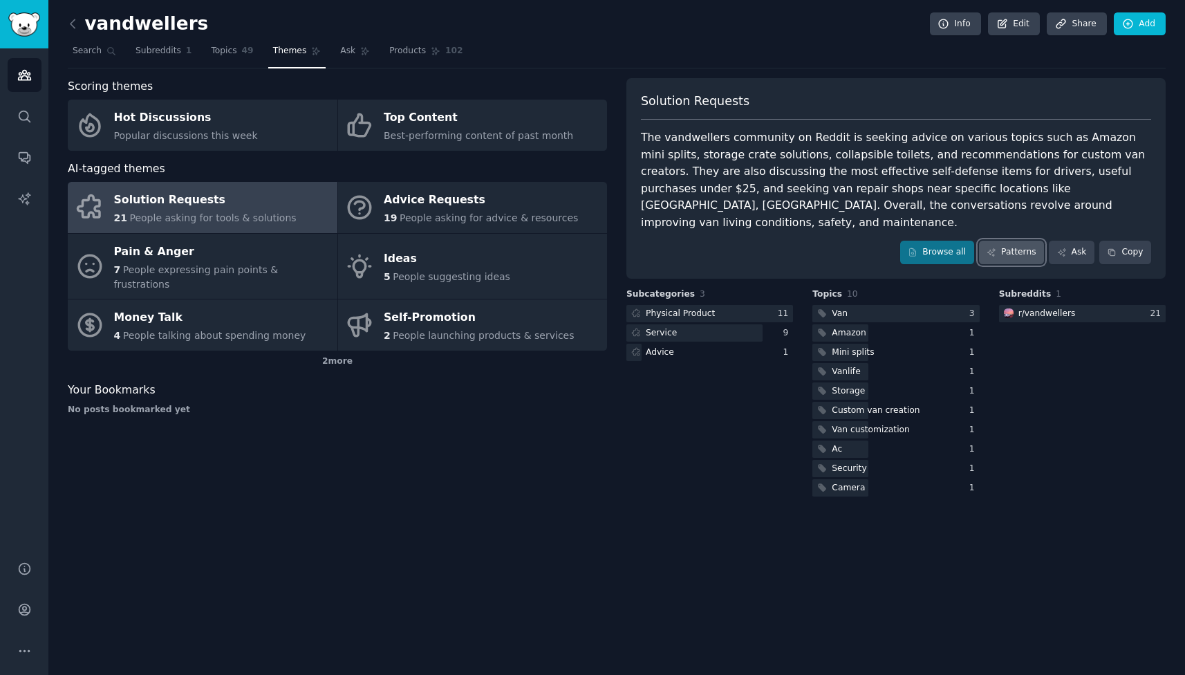
click at [1010, 240] on link "Patterns" at bounding box center [1011, 251] width 65 height 23
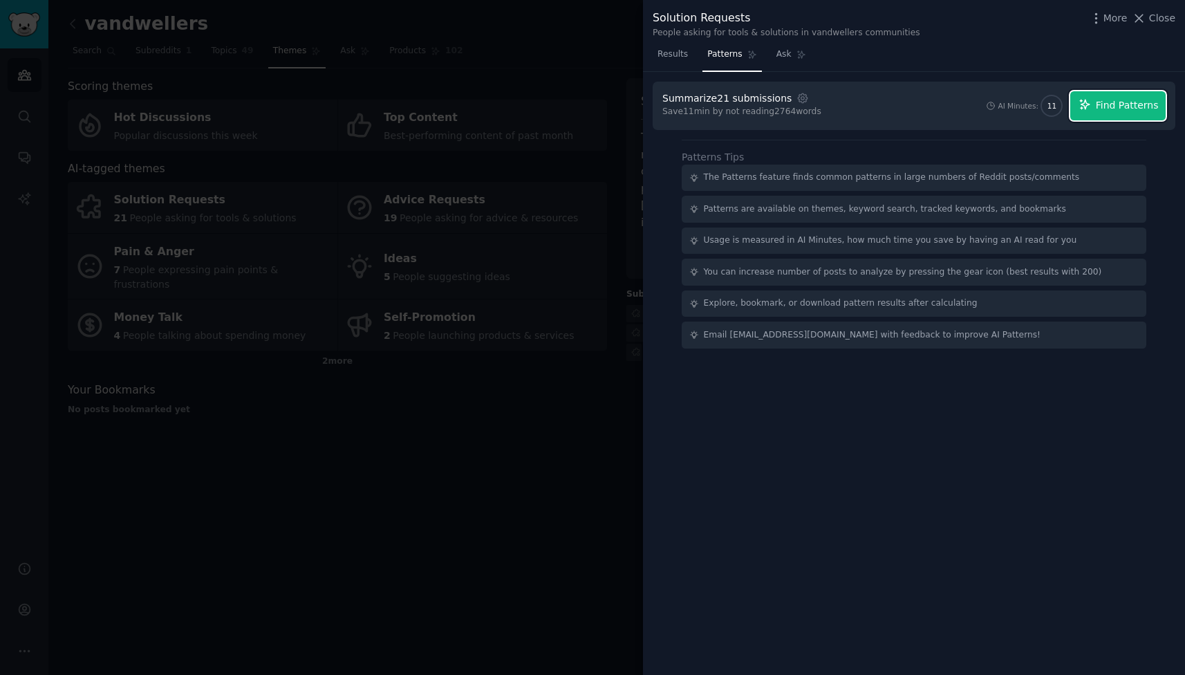
click at [1100, 115] on button "Find Patterns" at bounding box center [1117, 105] width 95 height 29
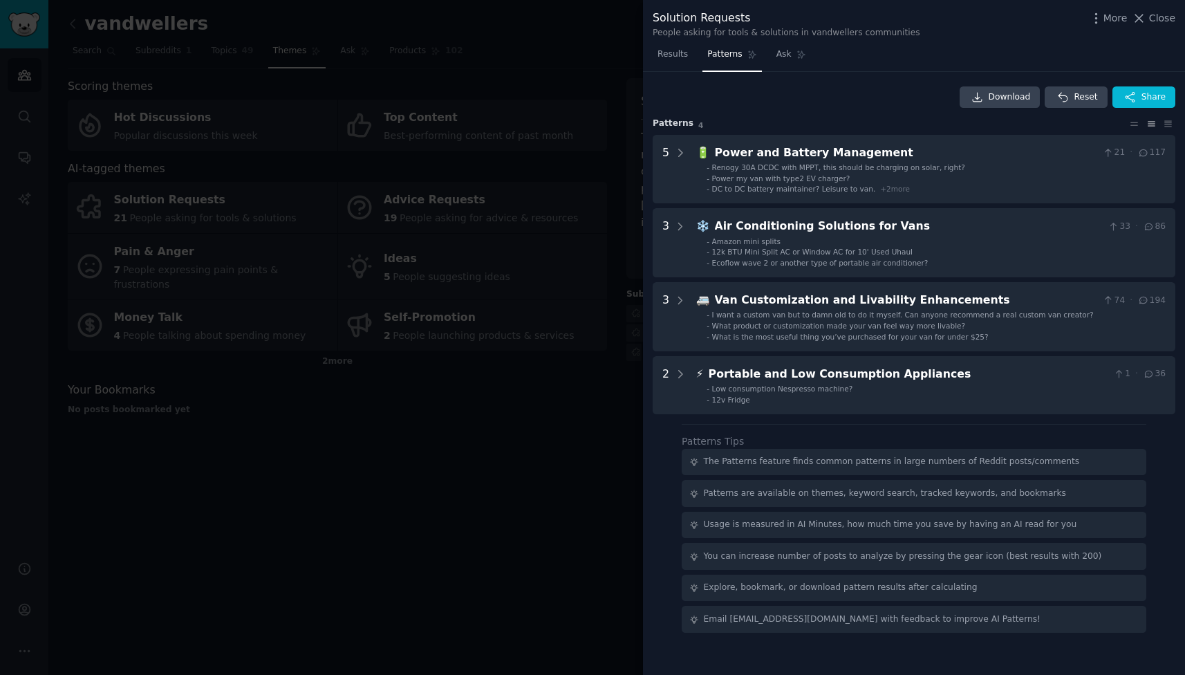
click at [546, 368] on div at bounding box center [592, 337] width 1185 height 675
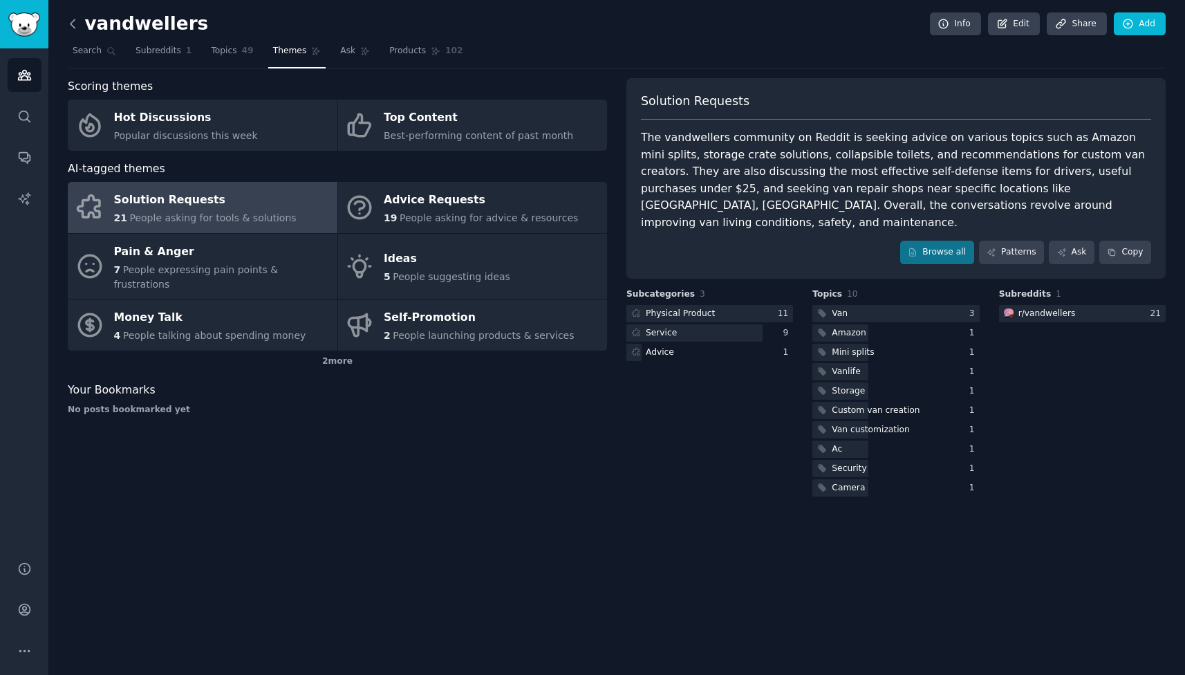
click at [78, 28] on icon at bounding box center [73, 24] width 15 height 15
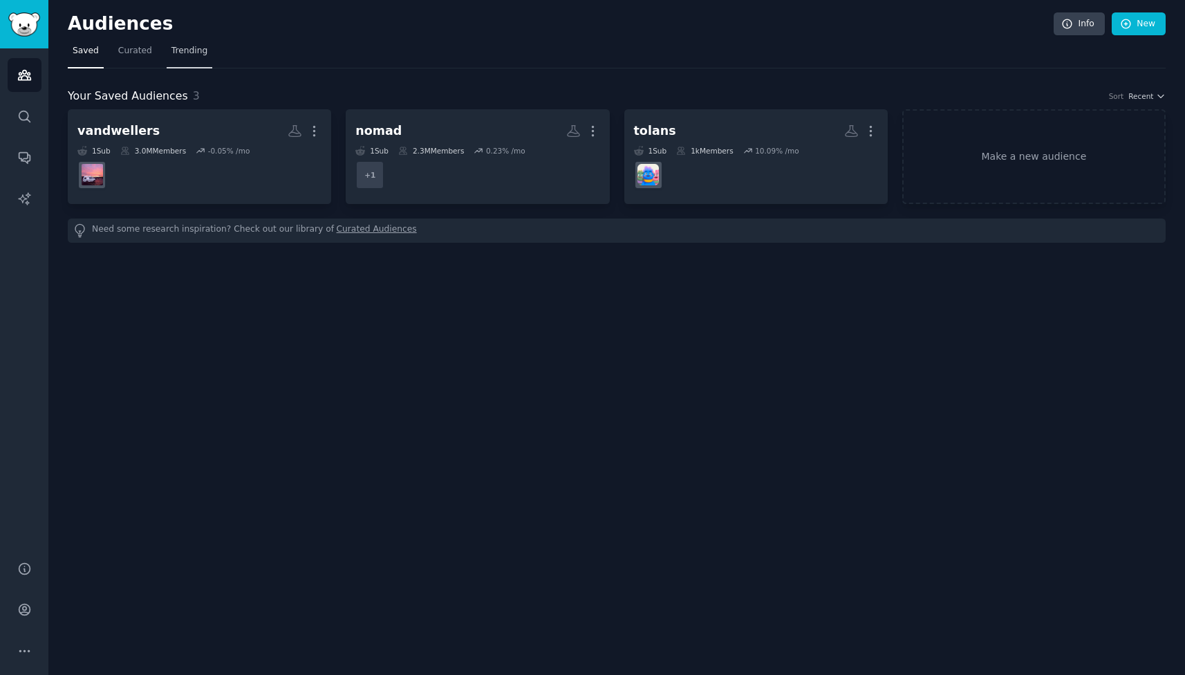
click at [194, 55] on span "Trending" at bounding box center [189, 51] width 36 height 12
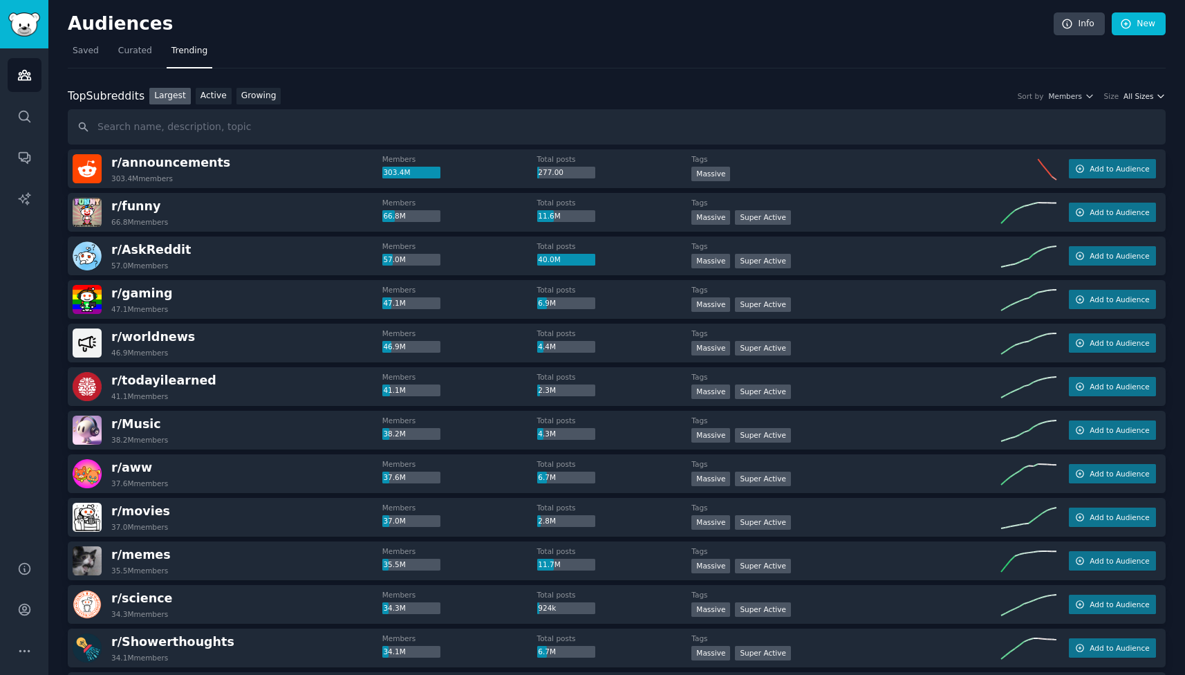
click at [1131, 97] on span "All Sizes" at bounding box center [1138, 96] width 30 height 10
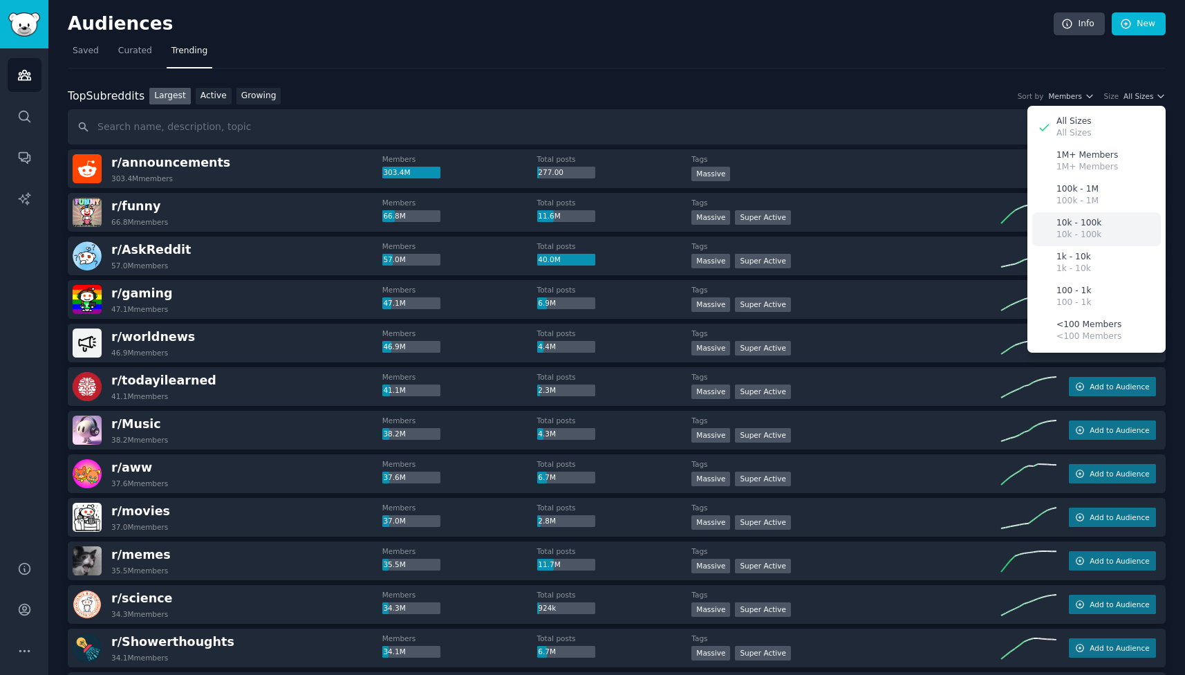
click at [1076, 221] on p "10k - 100k" at bounding box center [1078, 223] width 45 height 12
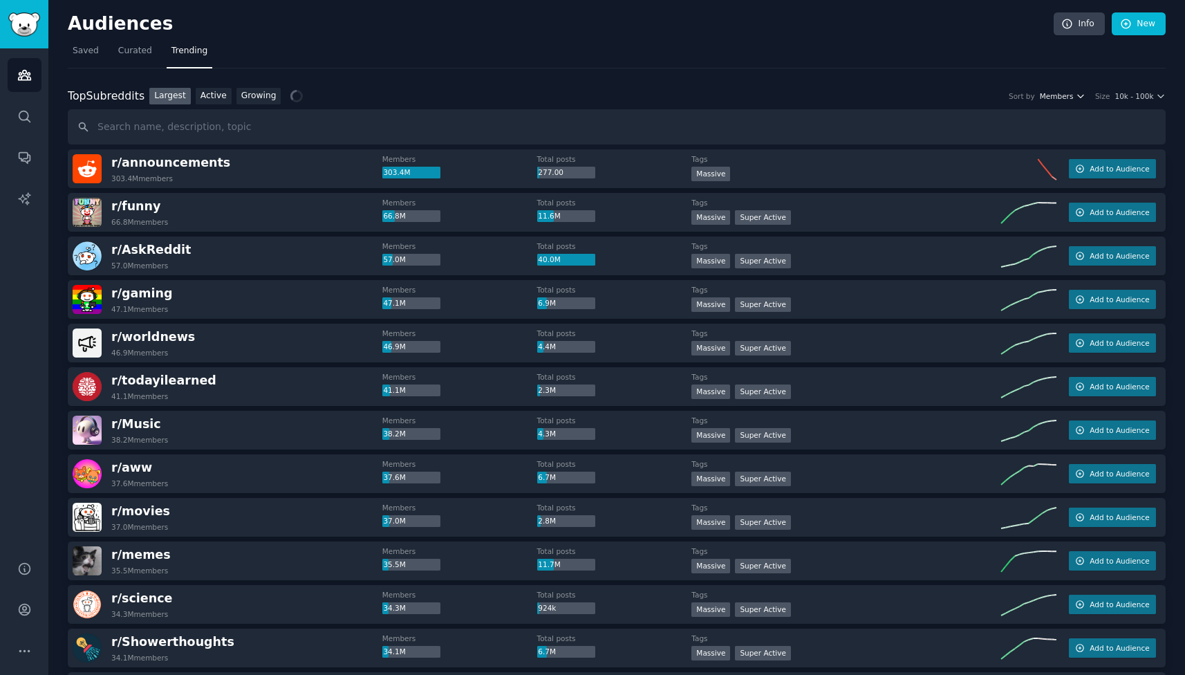
click at [1062, 100] on span "Members" at bounding box center [1056, 96] width 34 height 10
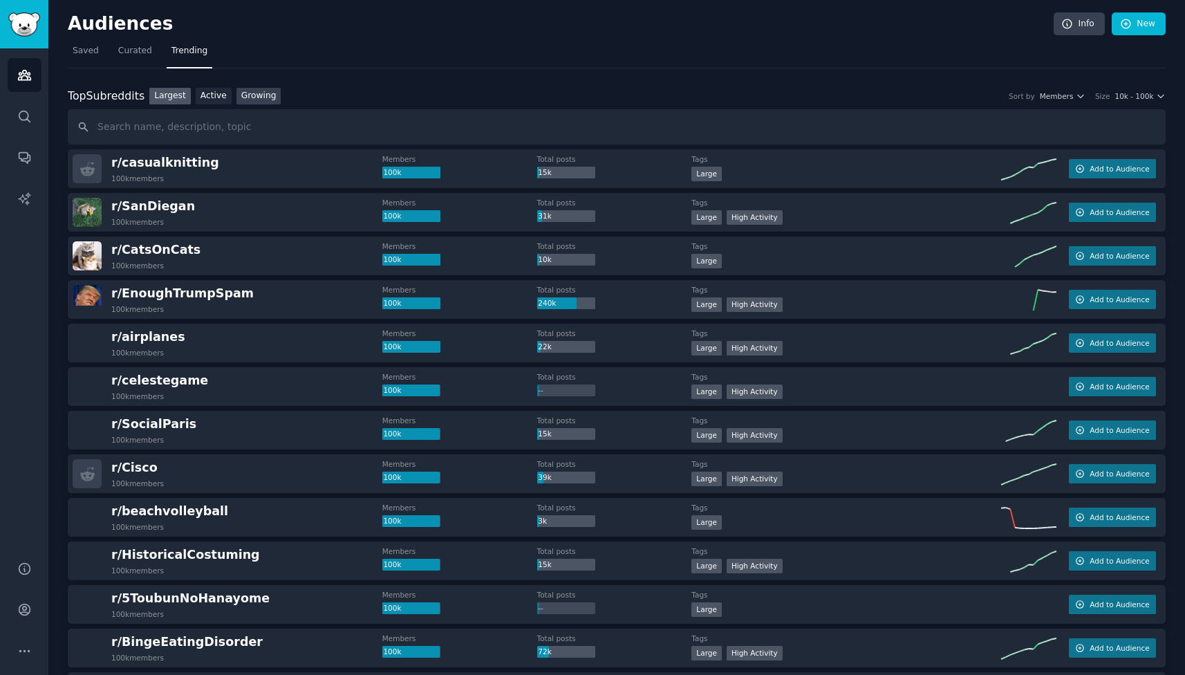
click at [249, 99] on link "Growing" at bounding box center [258, 96] width 45 height 17
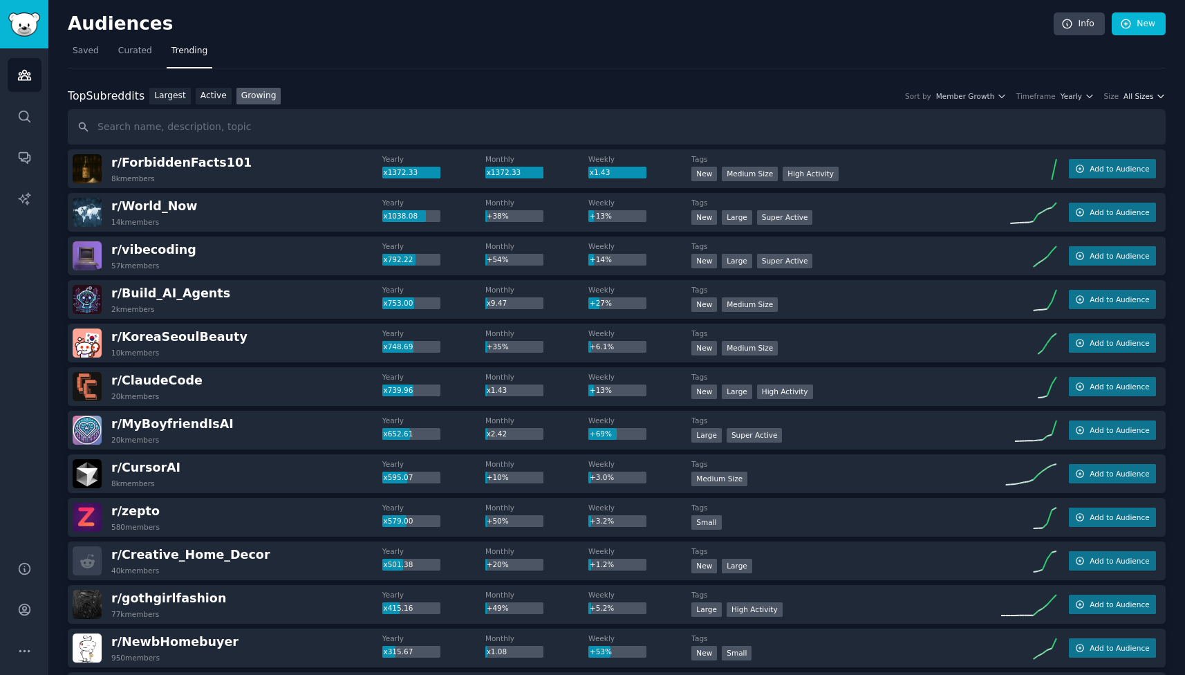
click at [1142, 100] on span "All Sizes" at bounding box center [1138, 96] width 30 height 10
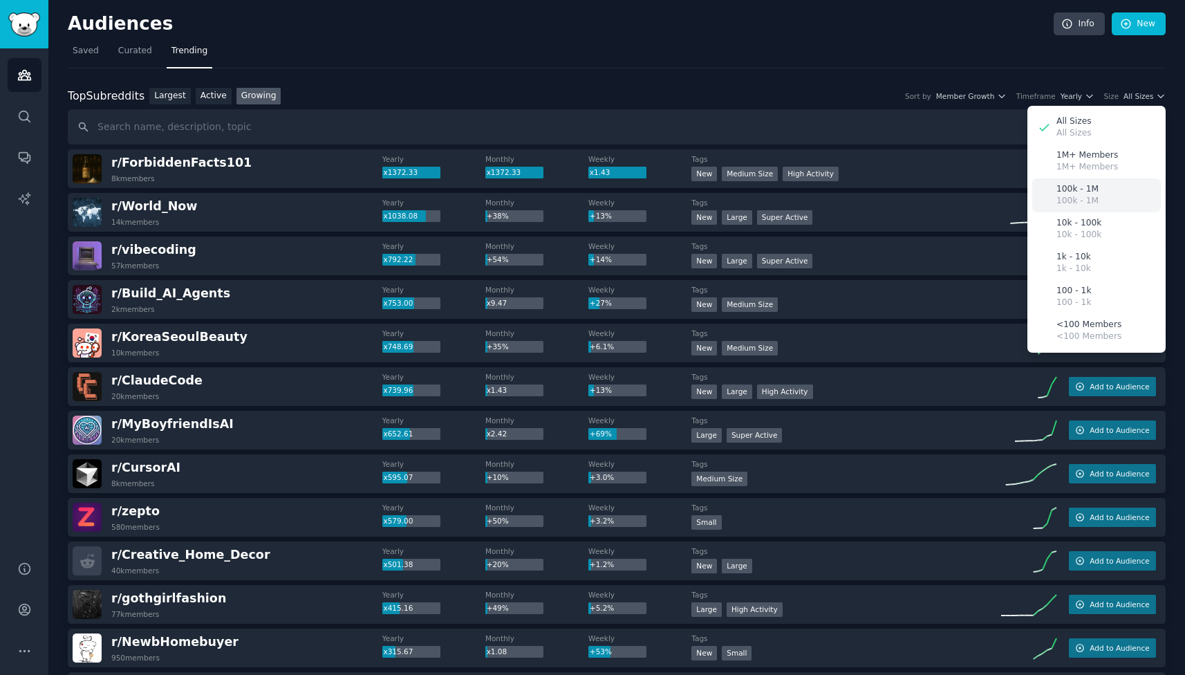
click at [1083, 207] on div "100k - 1M 100k - 1M" at bounding box center [1096, 195] width 129 height 34
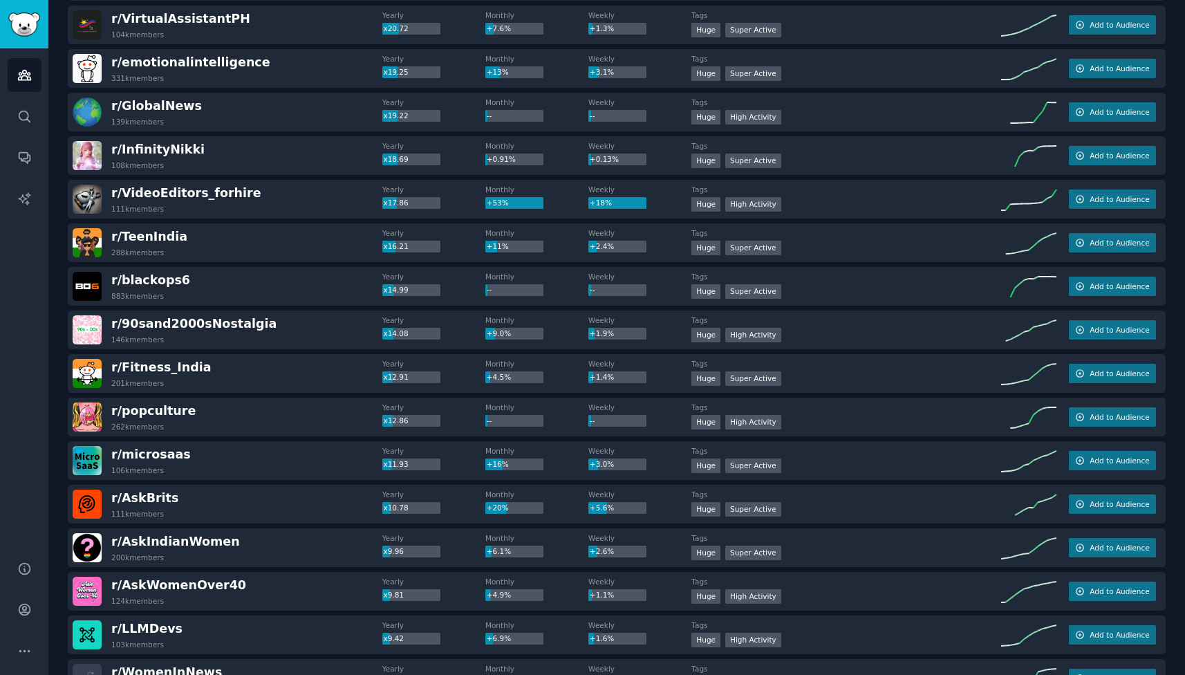
scroll to position [932, 0]
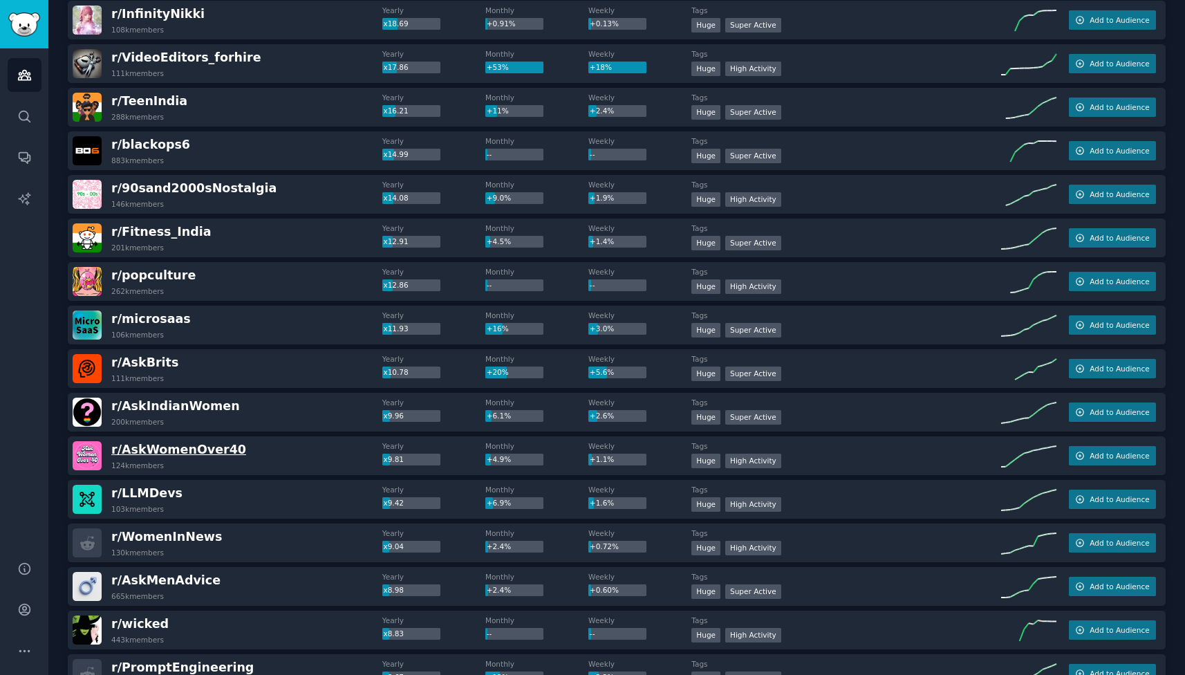
click at [168, 446] on span "r/ AskWomenOver40" at bounding box center [178, 449] width 135 height 14
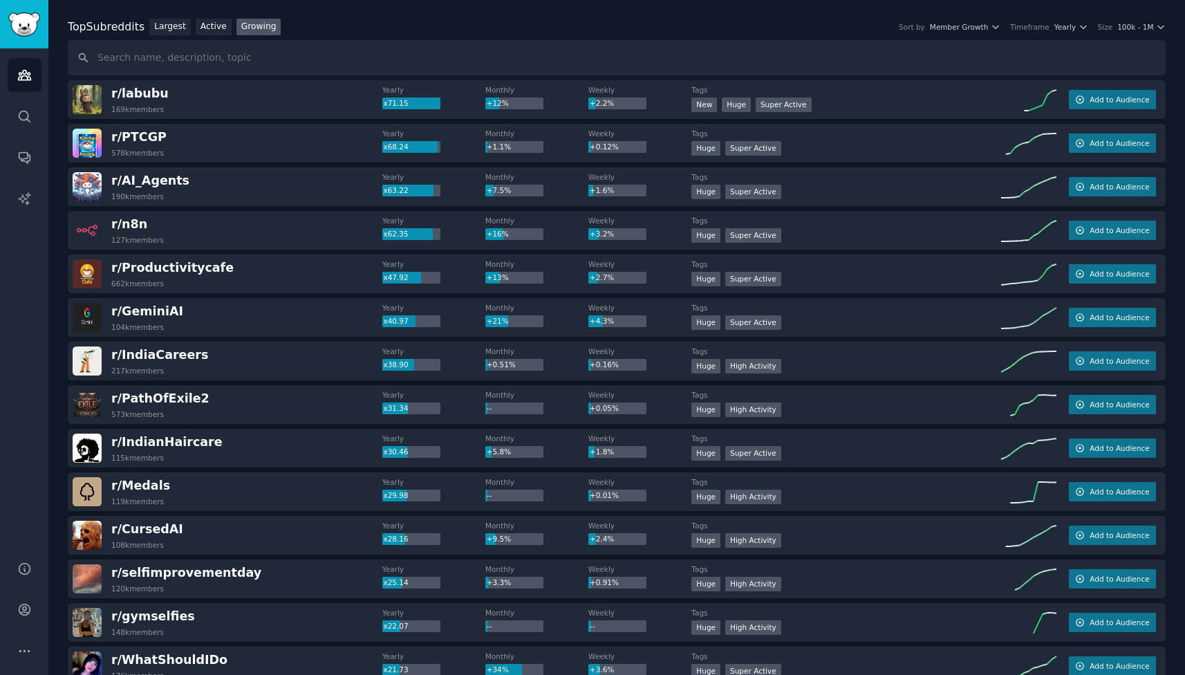
scroll to position [0, 0]
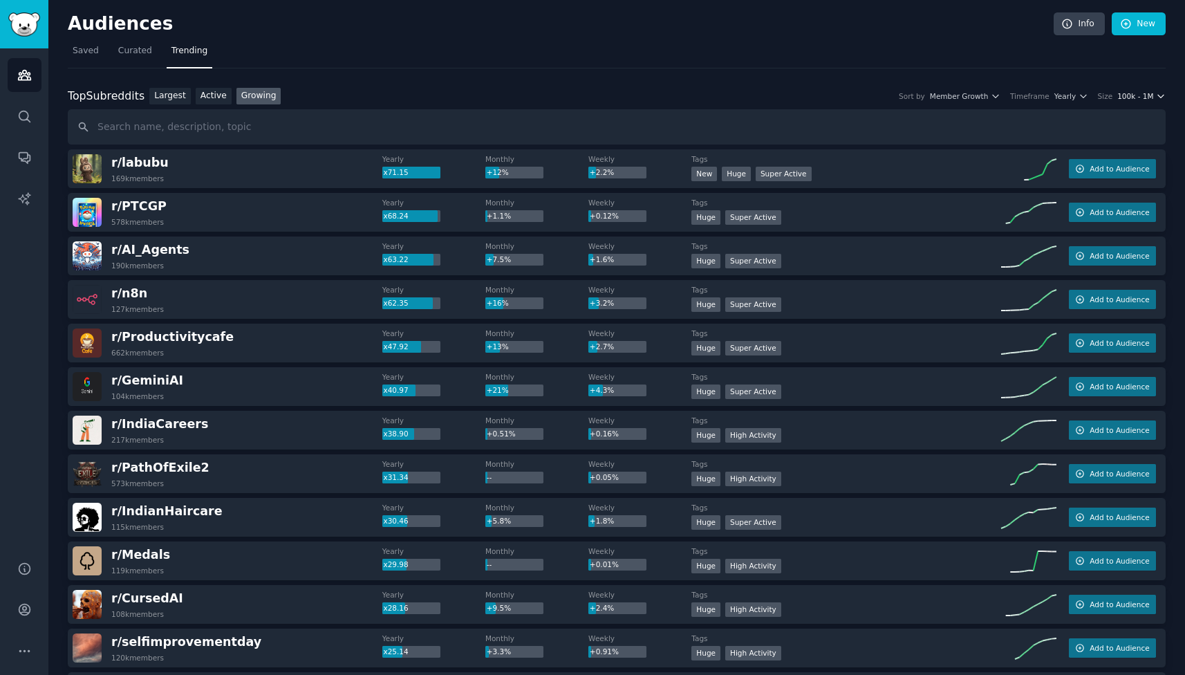
click at [1127, 97] on span "100k - 1M" at bounding box center [1135, 96] width 36 height 10
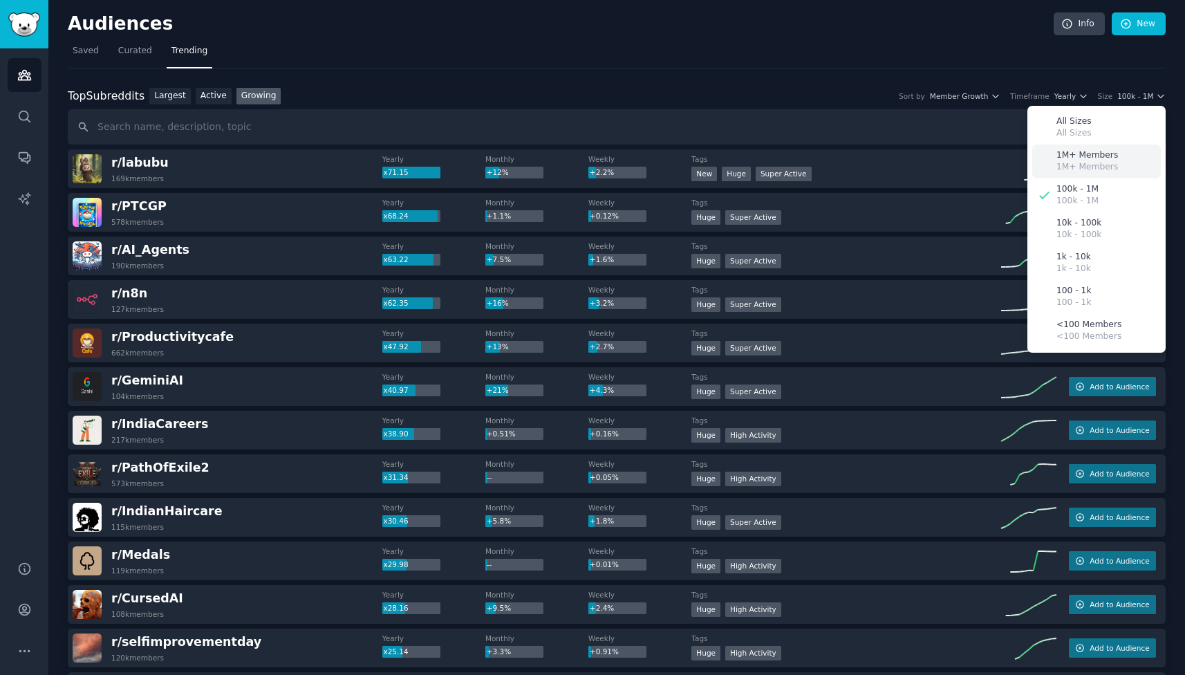
click at [1098, 169] on p "1M+ Members" at bounding box center [1087, 167] width 62 height 12
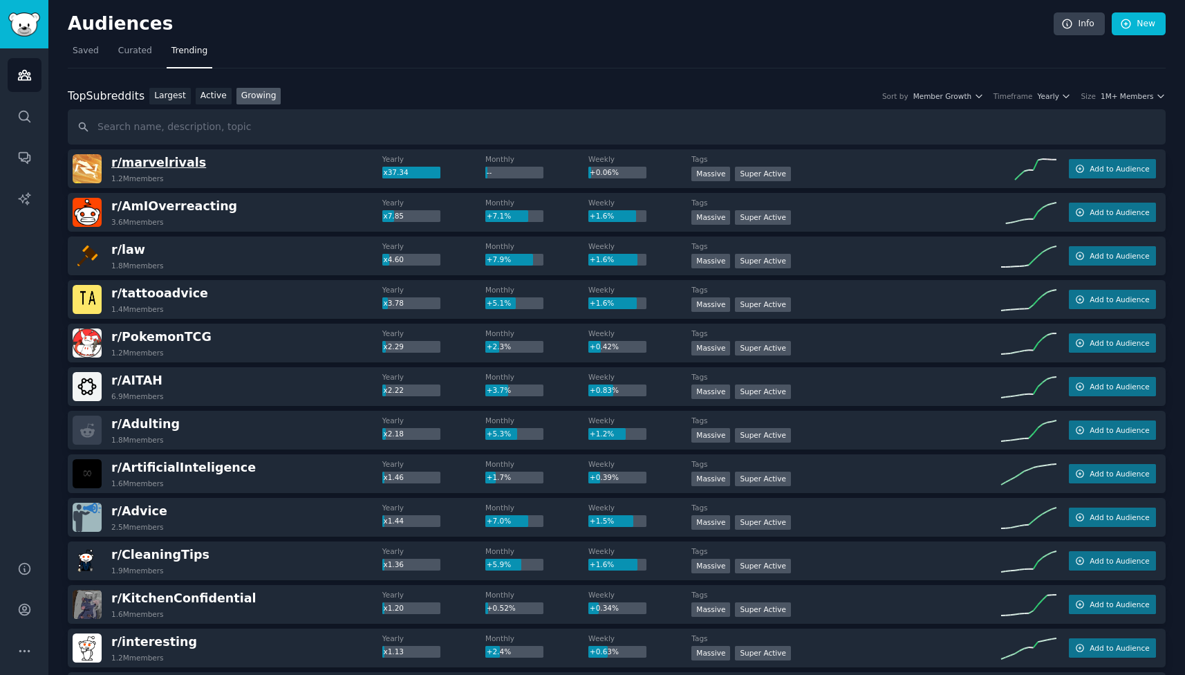
click at [144, 160] on span "r/ marvelrivals" at bounding box center [158, 162] width 95 height 14
click at [162, 161] on span "r/ marvelrivals" at bounding box center [158, 162] width 95 height 14
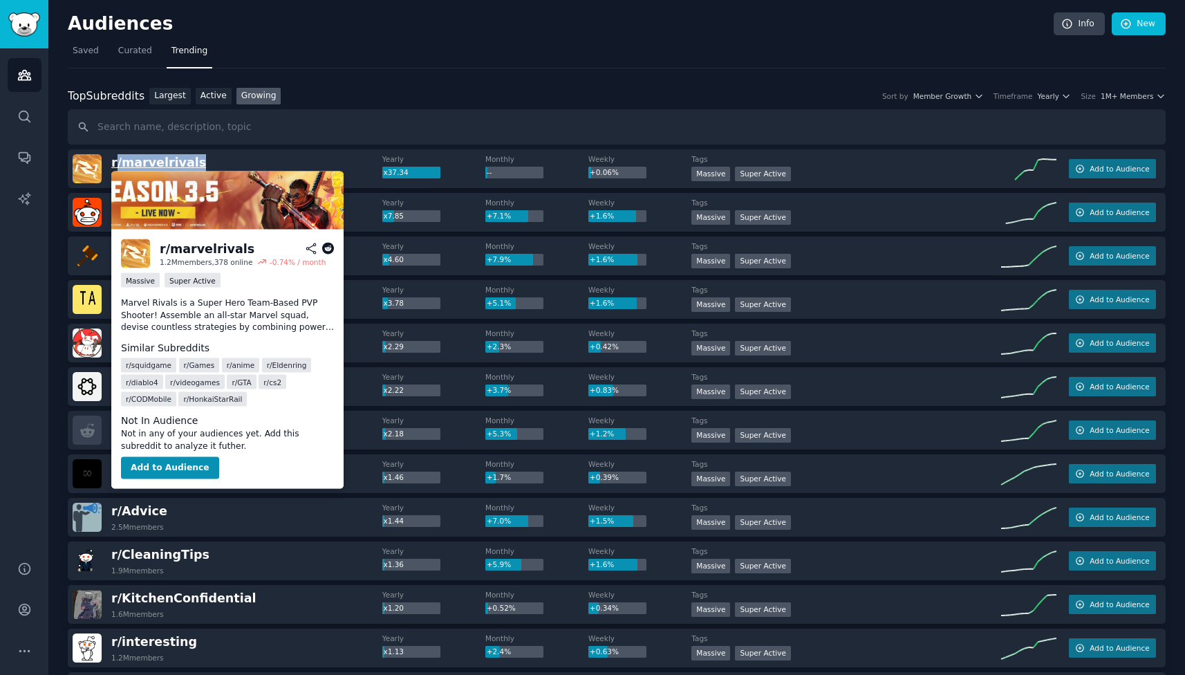
drag, startPoint x: 195, startPoint y: 160, endPoint x: 117, endPoint y: 162, distance: 78.1
click at [117, 162] on div "r/ marvelrivals 1.2M members" at bounding box center [228, 168] width 310 height 29
copy span "/ marvelrivals"
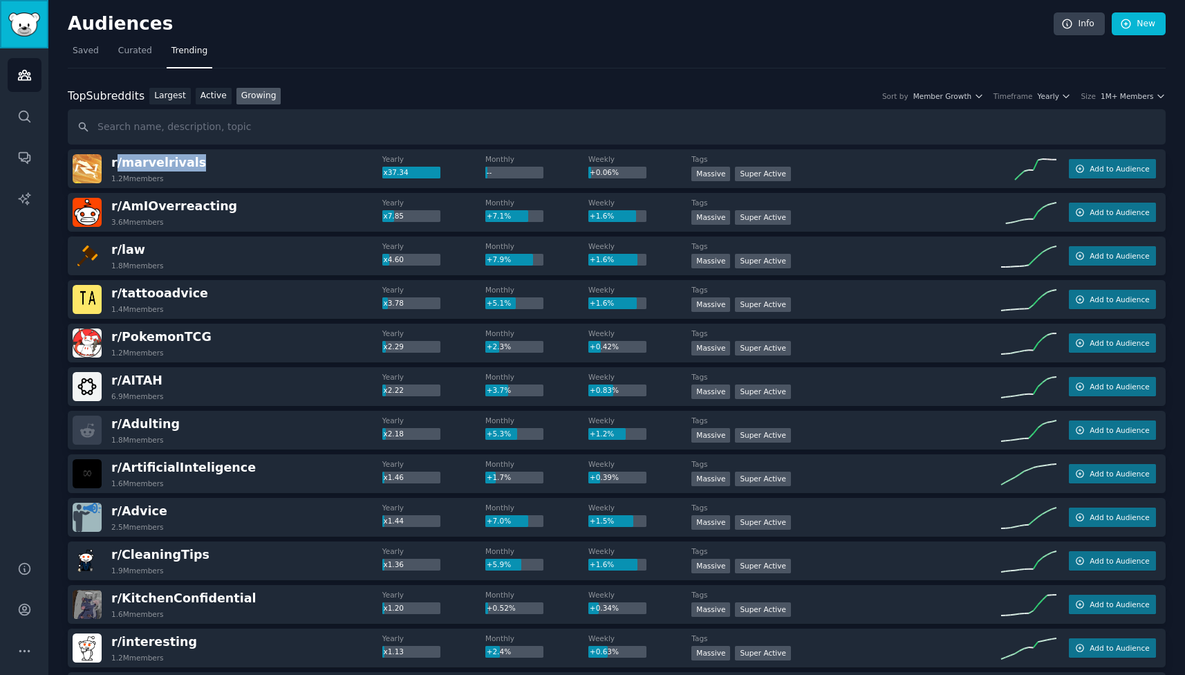
click at [28, 30] on img "Sidebar" at bounding box center [24, 24] width 32 height 24
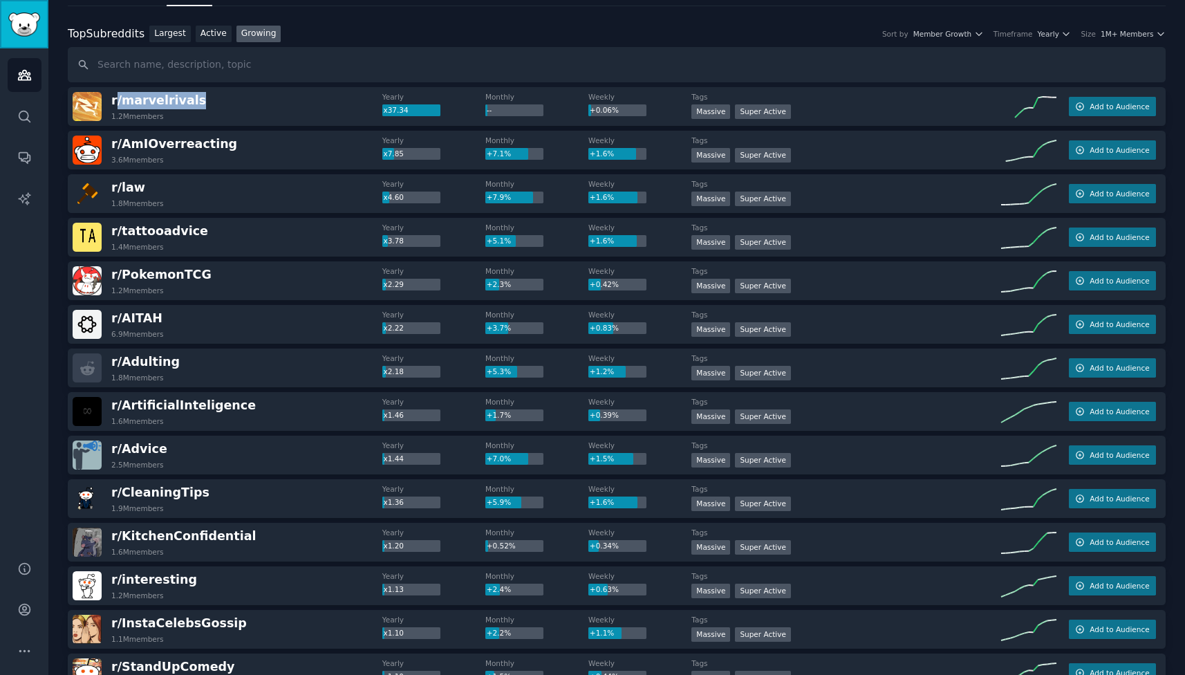
scroll to position [140, 0]
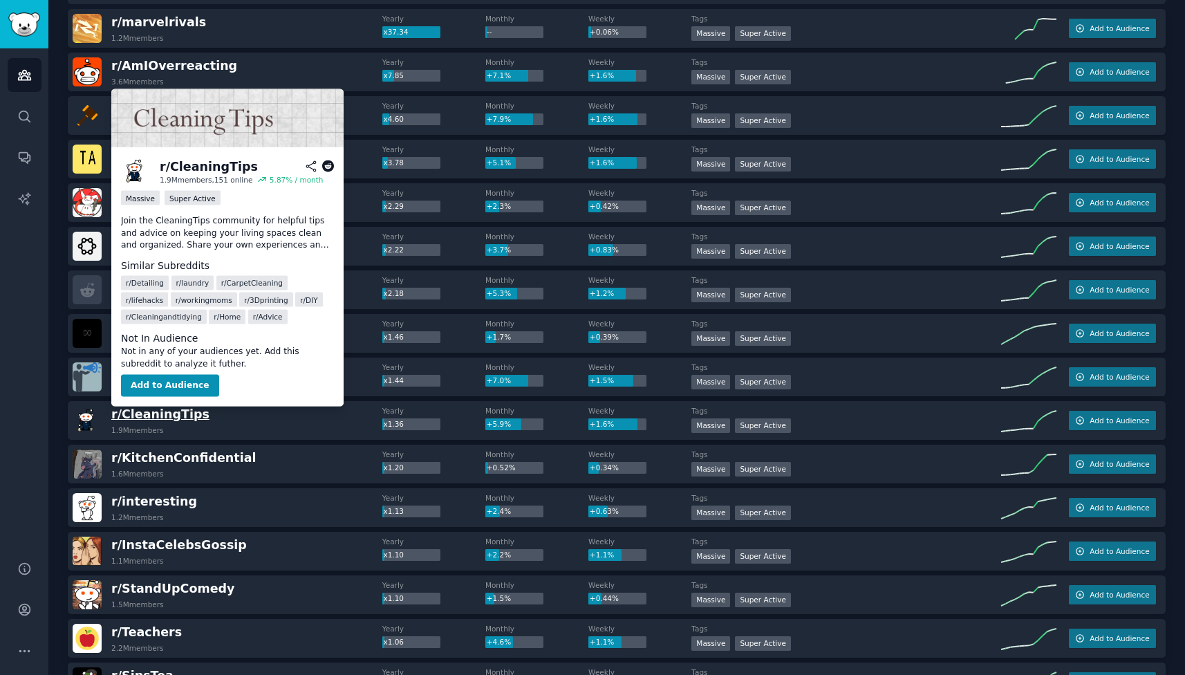
click at [162, 419] on span "r/ CleaningTips" at bounding box center [160, 414] width 98 height 14
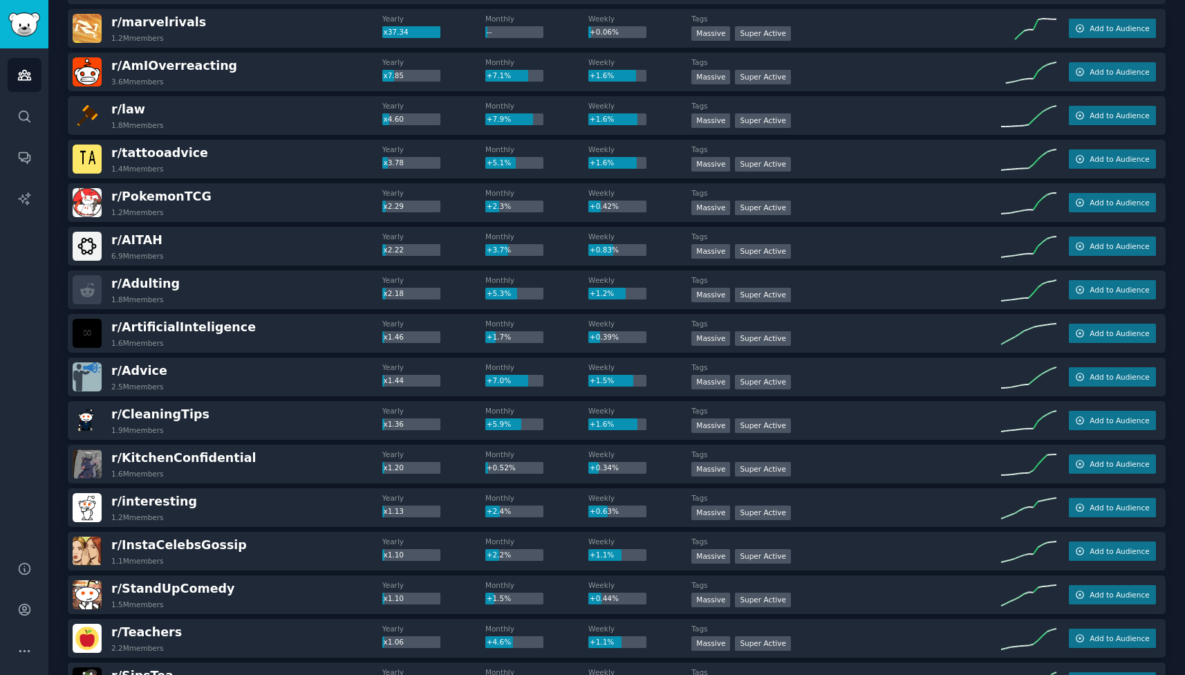
click at [193, 417] on div "r/ CleaningTips 1.9M members" at bounding box center [228, 420] width 310 height 29
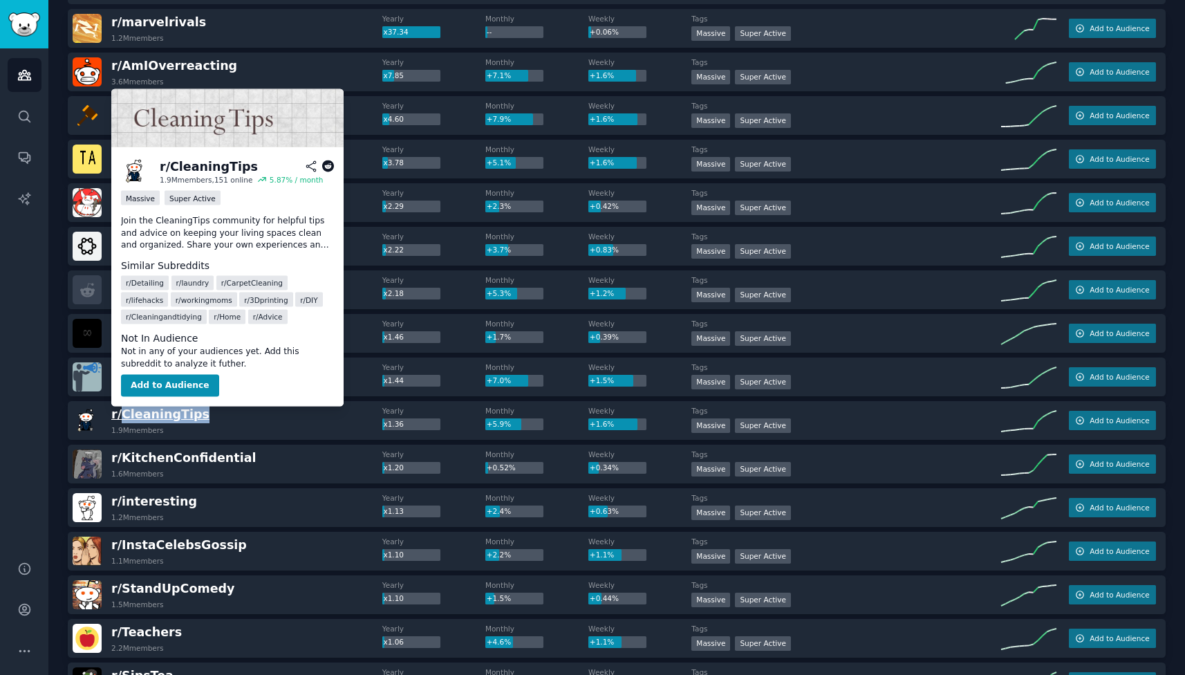
drag, startPoint x: 193, startPoint y: 417, endPoint x: 122, endPoint y: 417, distance: 70.5
click at [122, 417] on div "r/ CleaningTips 1.9M members" at bounding box center [228, 420] width 310 height 29
copy span "CleaningTips"
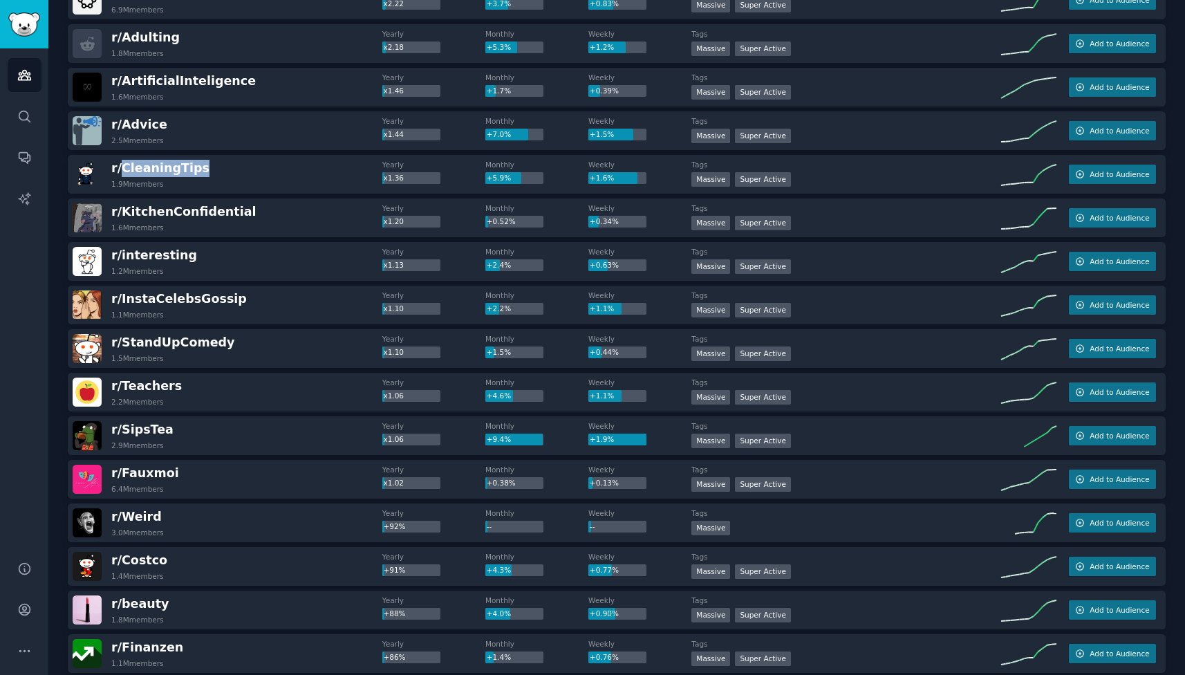
scroll to position [0, 0]
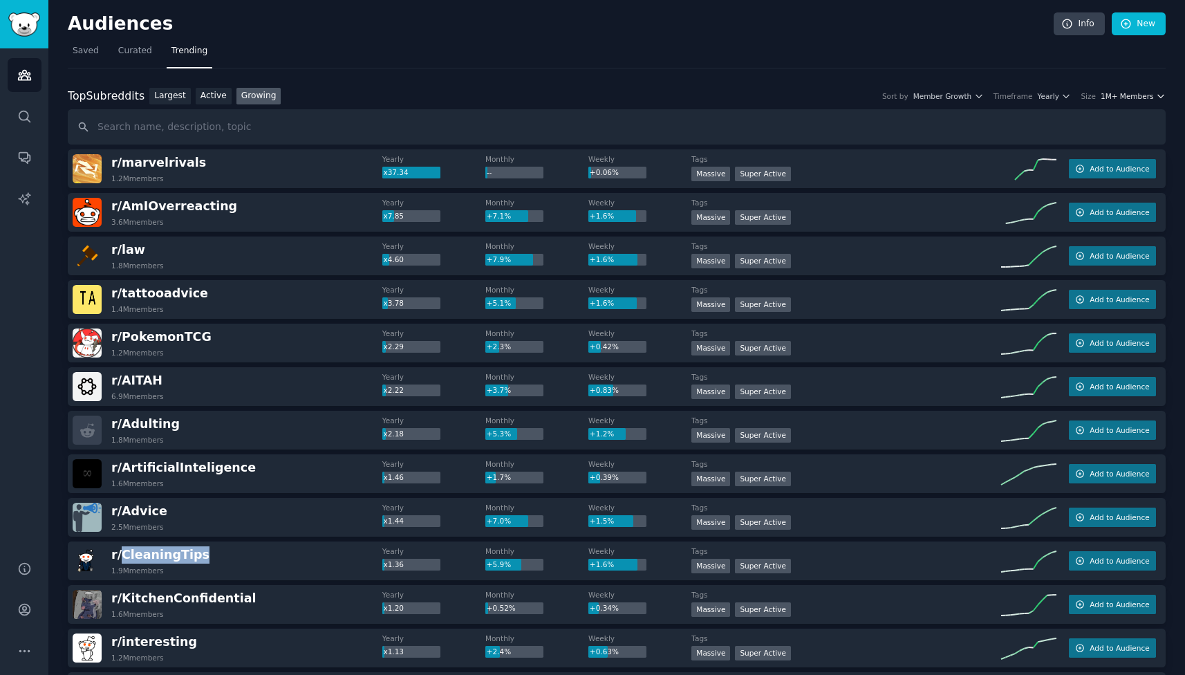
click at [1104, 100] on span "1M+ Members" at bounding box center [1126, 96] width 53 height 10
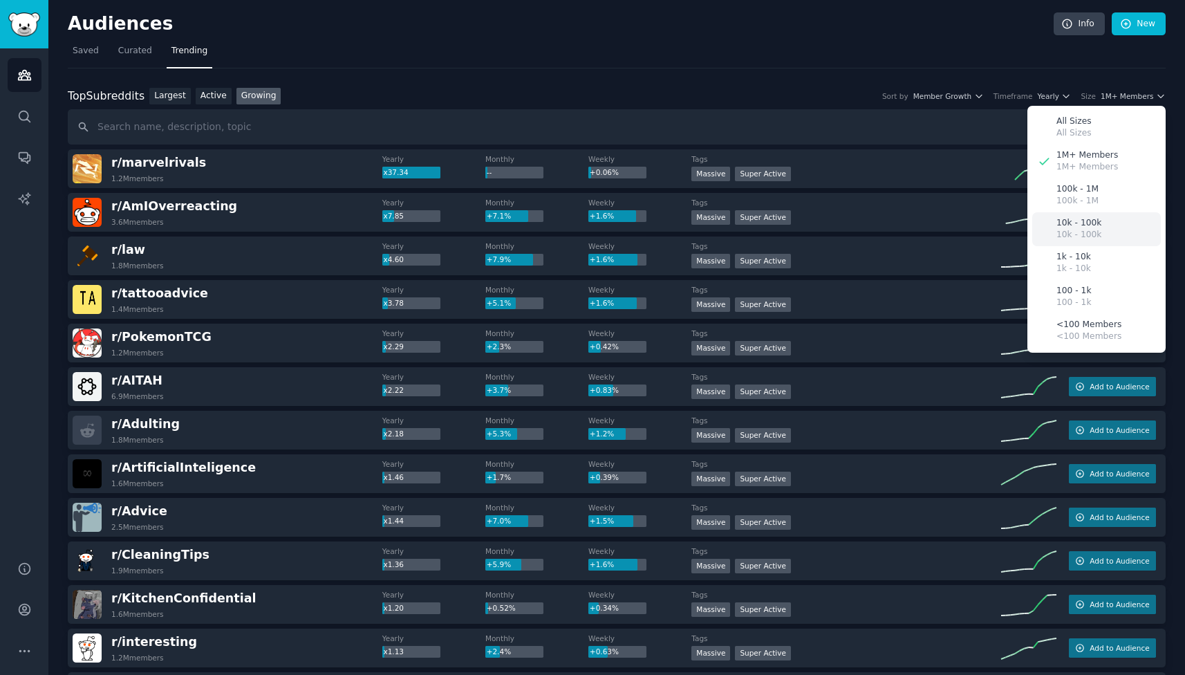
click at [1095, 236] on div "10k - 100k 10k - 100k" at bounding box center [1096, 229] width 129 height 34
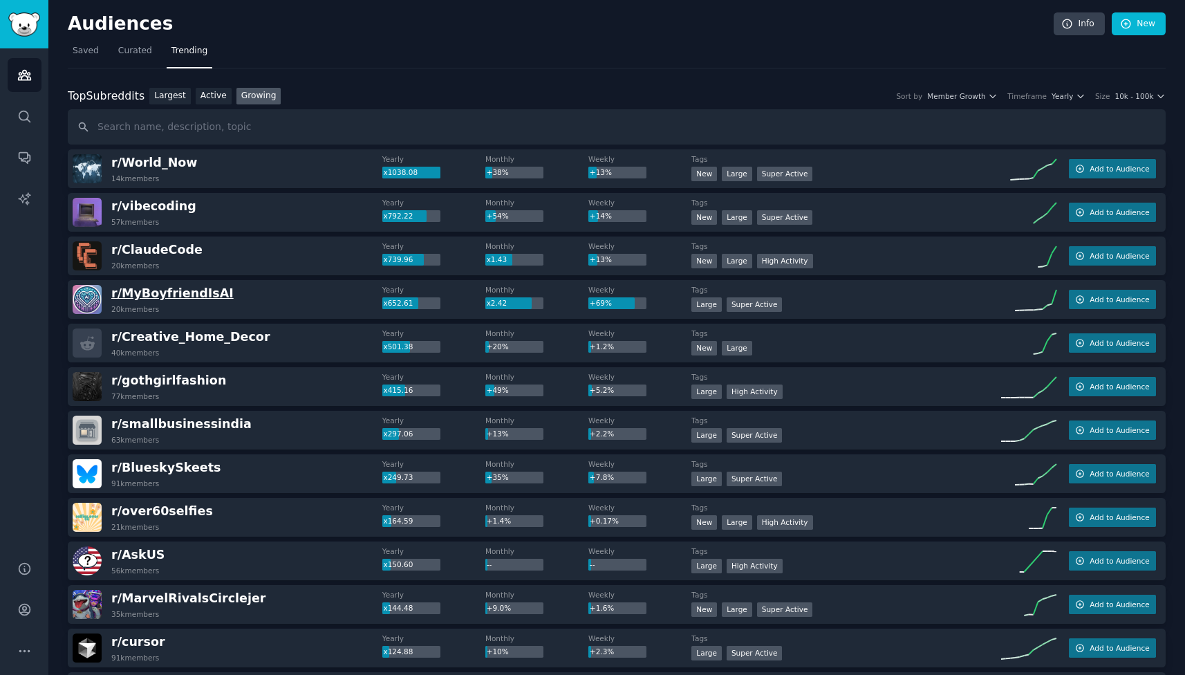
click at [156, 294] on span "r/ MyBoyfriendIsAI" at bounding box center [172, 293] width 122 height 14
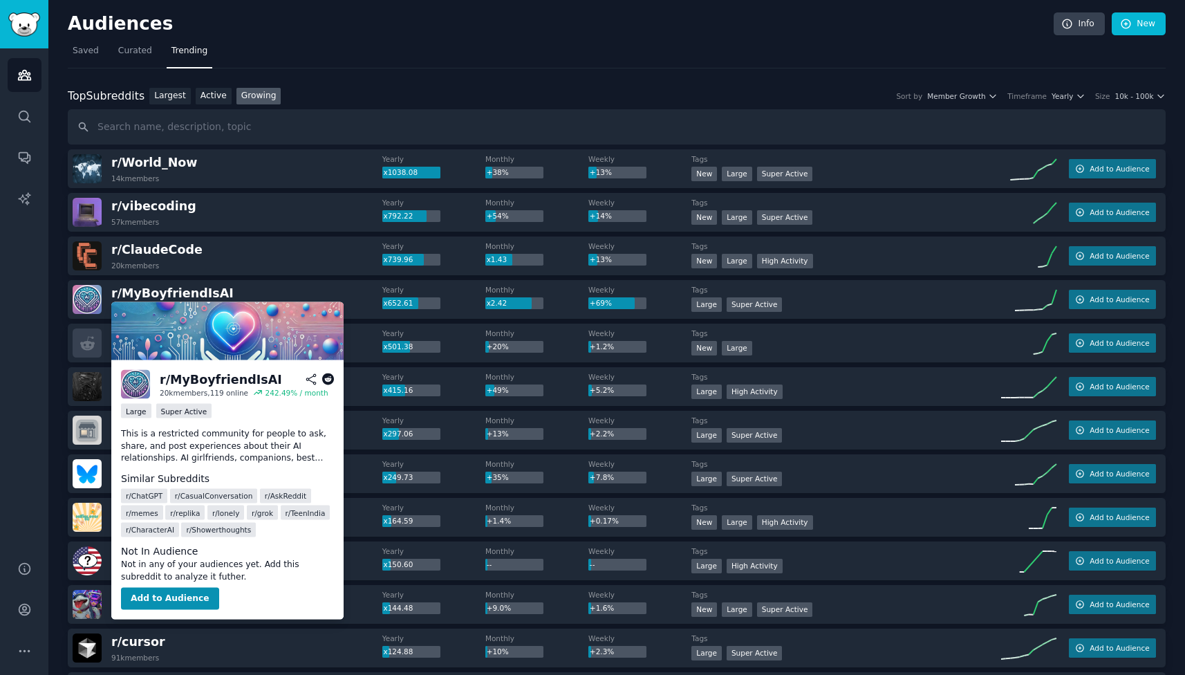
click at [218, 381] on div "r/ MyBoyfriendIsAI" at bounding box center [221, 378] width 122 height 17
copy div "MyBoyfriendIsAI"
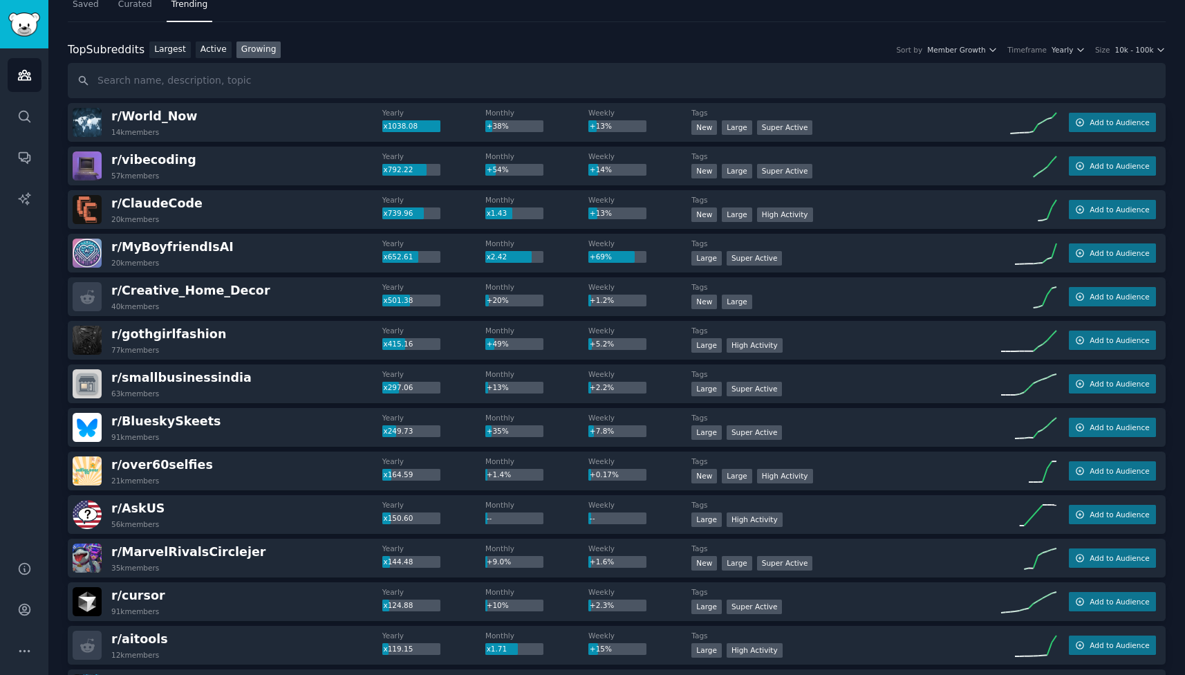
scroll to position [45, 0]
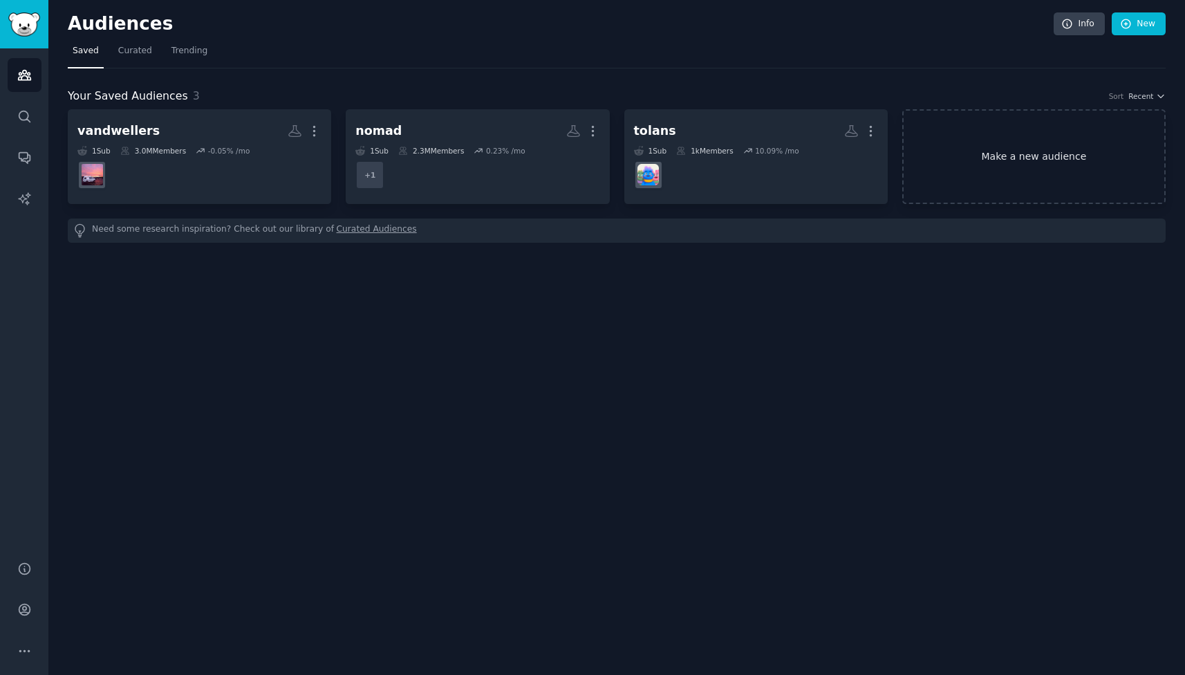
click at [999, 162] on link "Make a new audience" at bounding box center [1033, 156] width 263 height 95
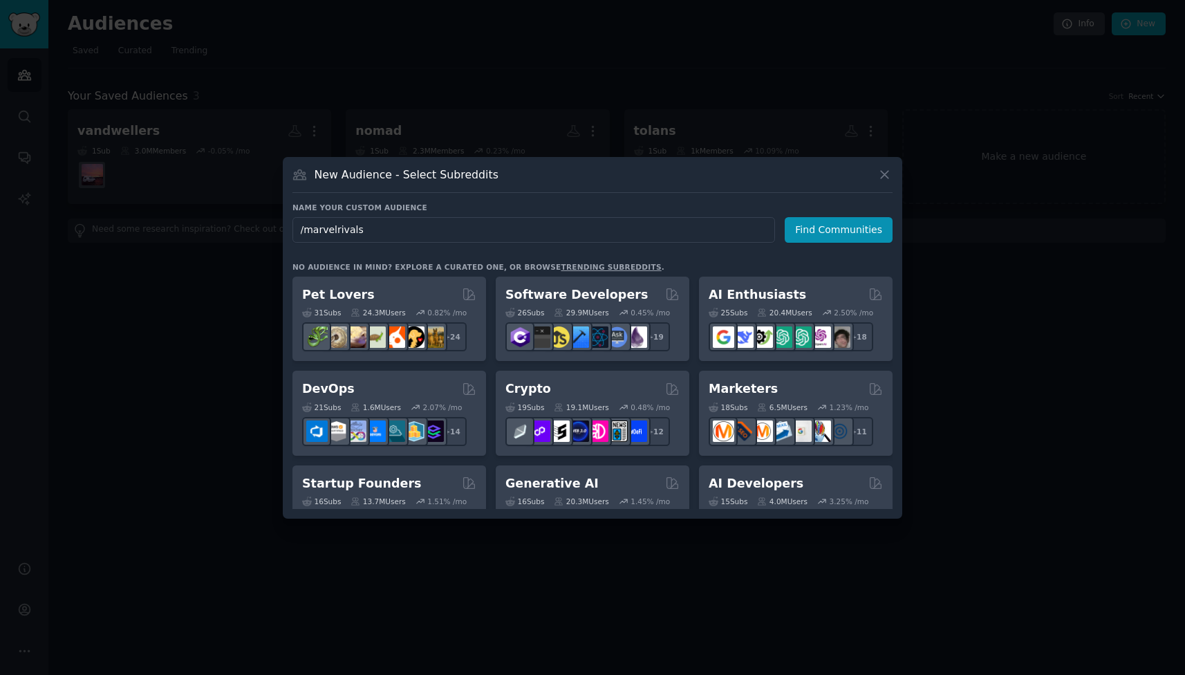
click at [305, 229] on input "/marvelrivals" at bounding box center [533, 230] width 482 height 26
type input "marvelrivals"
click at [838, 229] on button "Find Communities" at bounding box center [838, 230] width 108 height 26
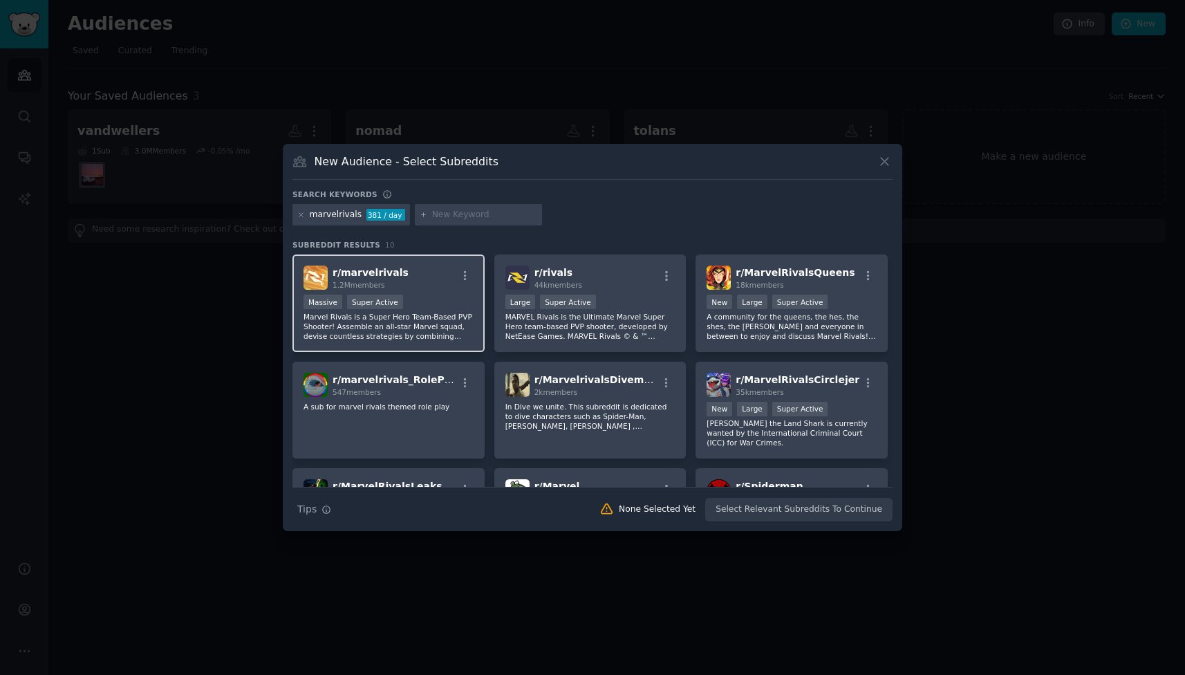
click at [440, 268] on div "r/ marvelrivals 1.2M members" at bounding box center [388, 277] width 170 height 24
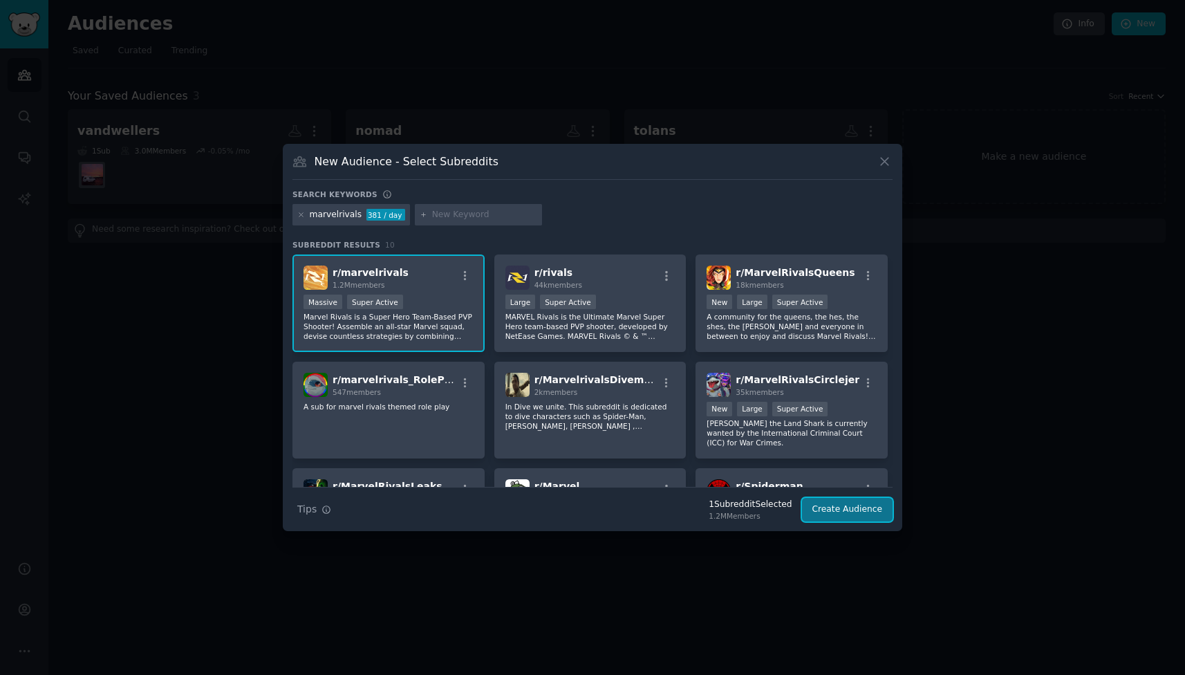
click at [851, 519] on button "Create Audience" at bounding box center [847, 509] width 91 height 23
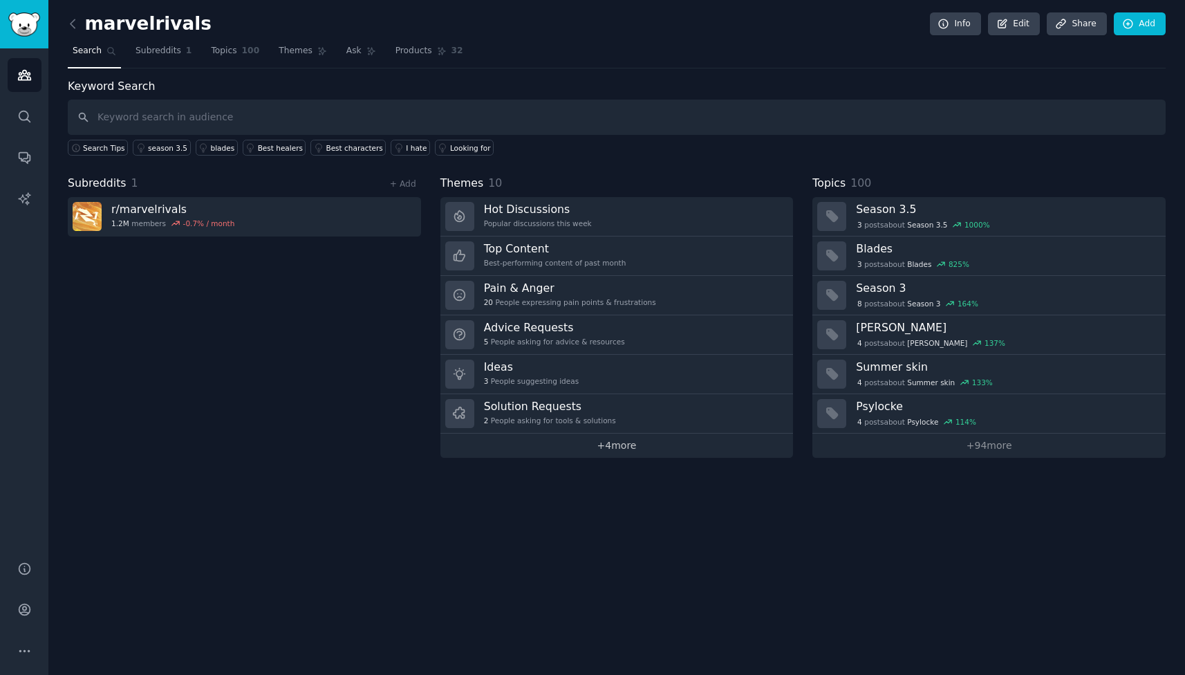
click at [708, 453] on link "+ 4 more" at bounding box center [616, 445] width 353 height 24
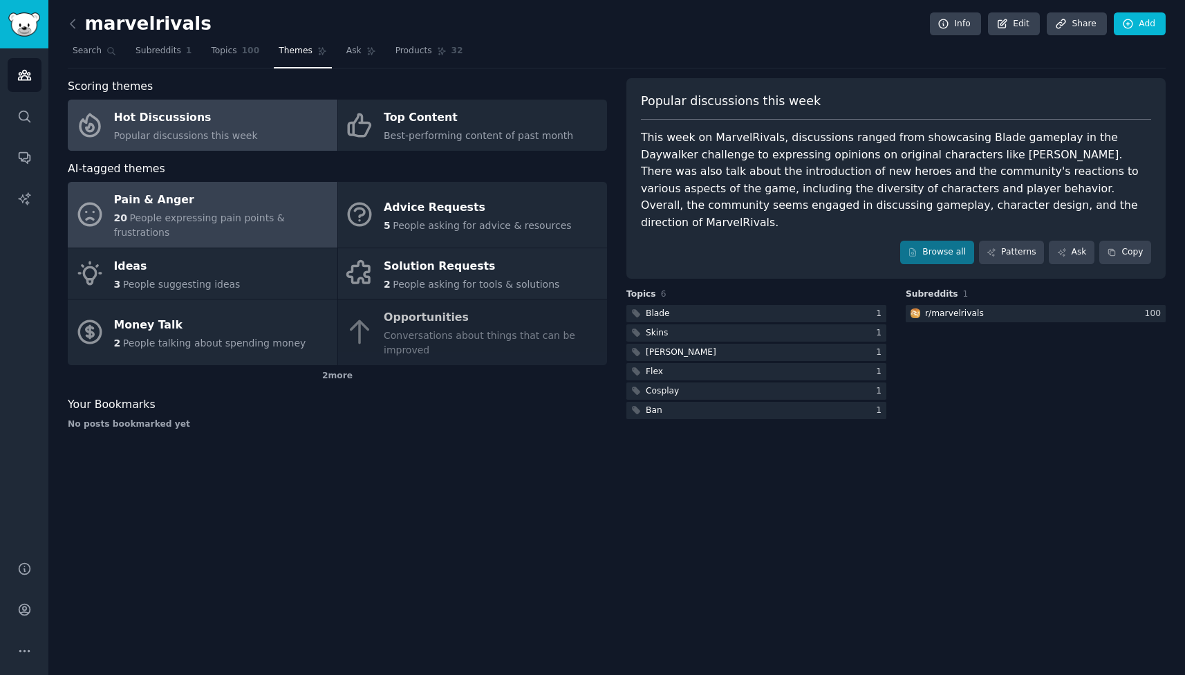
click at [228, 205] on div "Pain & Anger" at bounding box center [222, 200] width 216 height 22
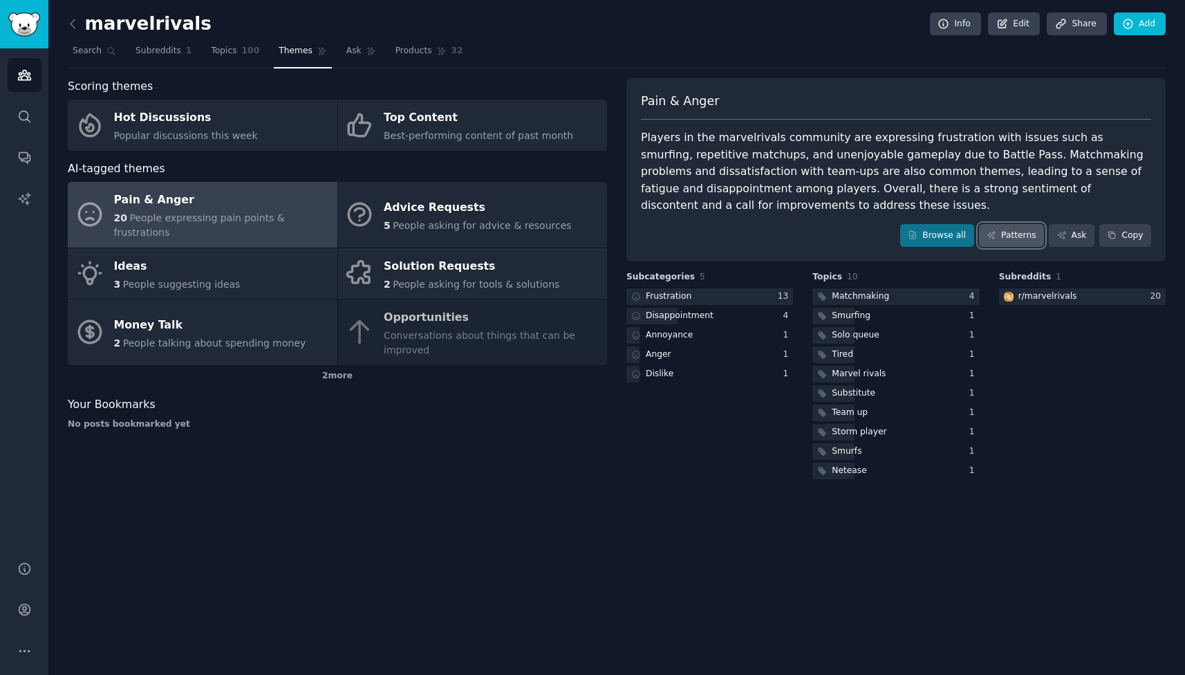
click at [1012, 236] on link "Patterns" at bounding box center [1011, 235] width 65 height 23
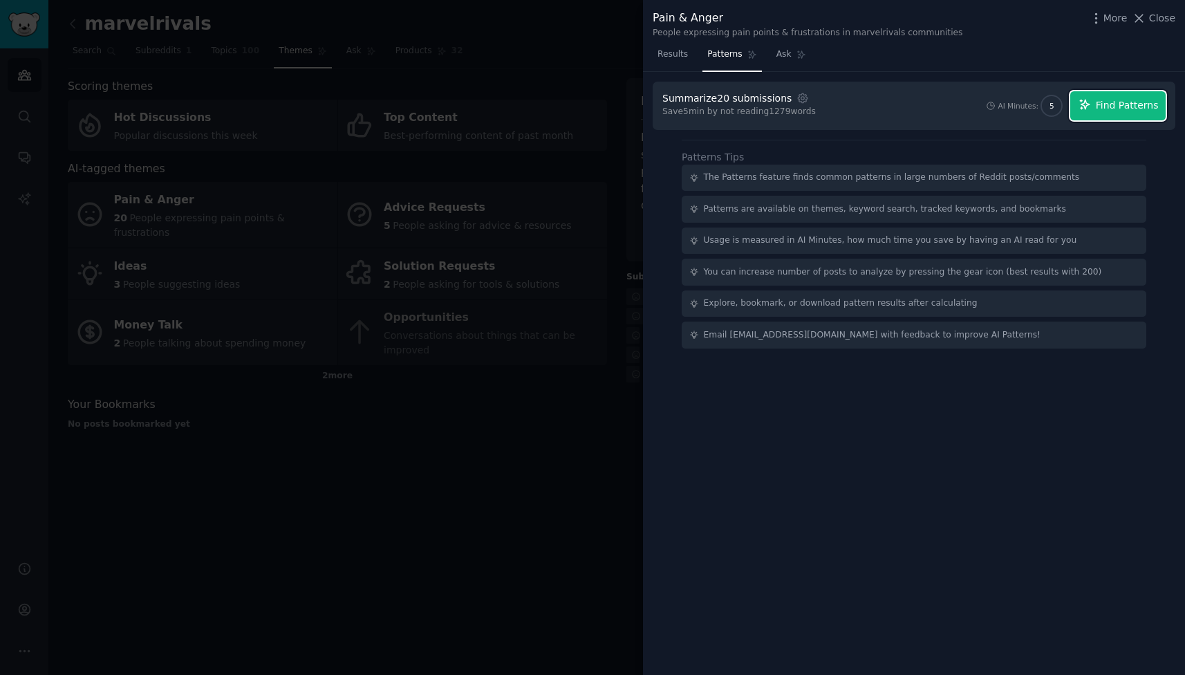
click at [1145, 106] on span "Find Patterns" at bounding box center [1126, 105] width 63 height 15
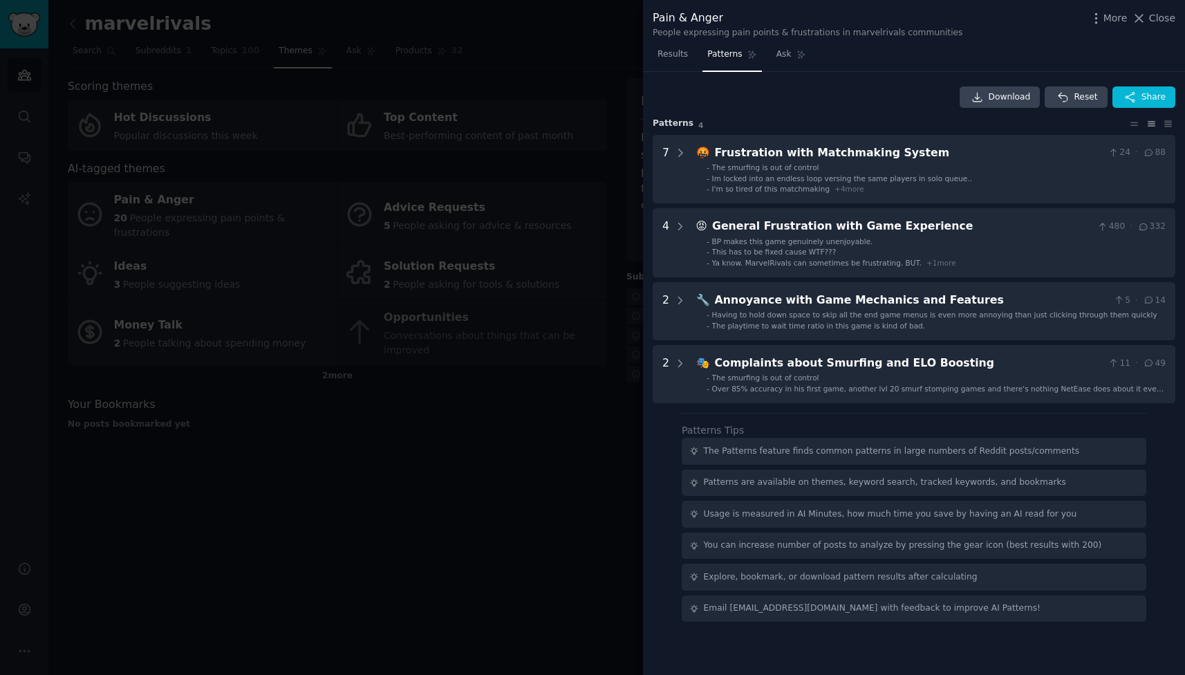
click at [496, 444] on div at bounding box center [592, 337] width 1185 height 675
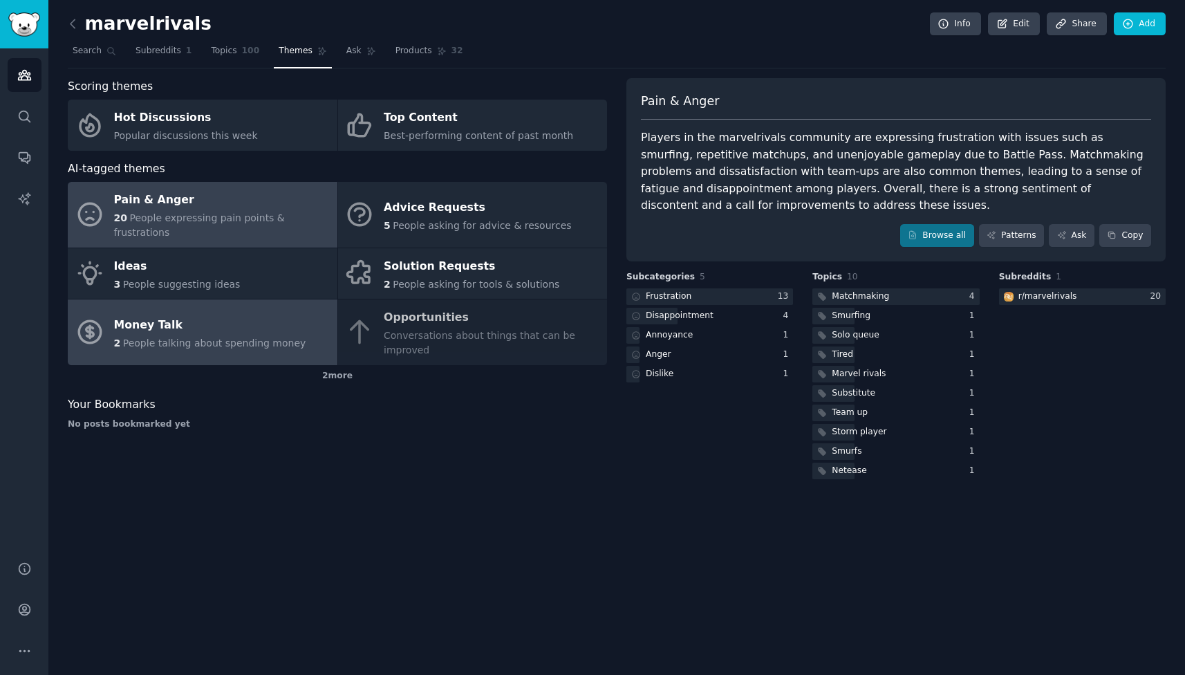
click at [165, 316] on div "Money Talk" at bounding box center [210, 325] width 192 height 22
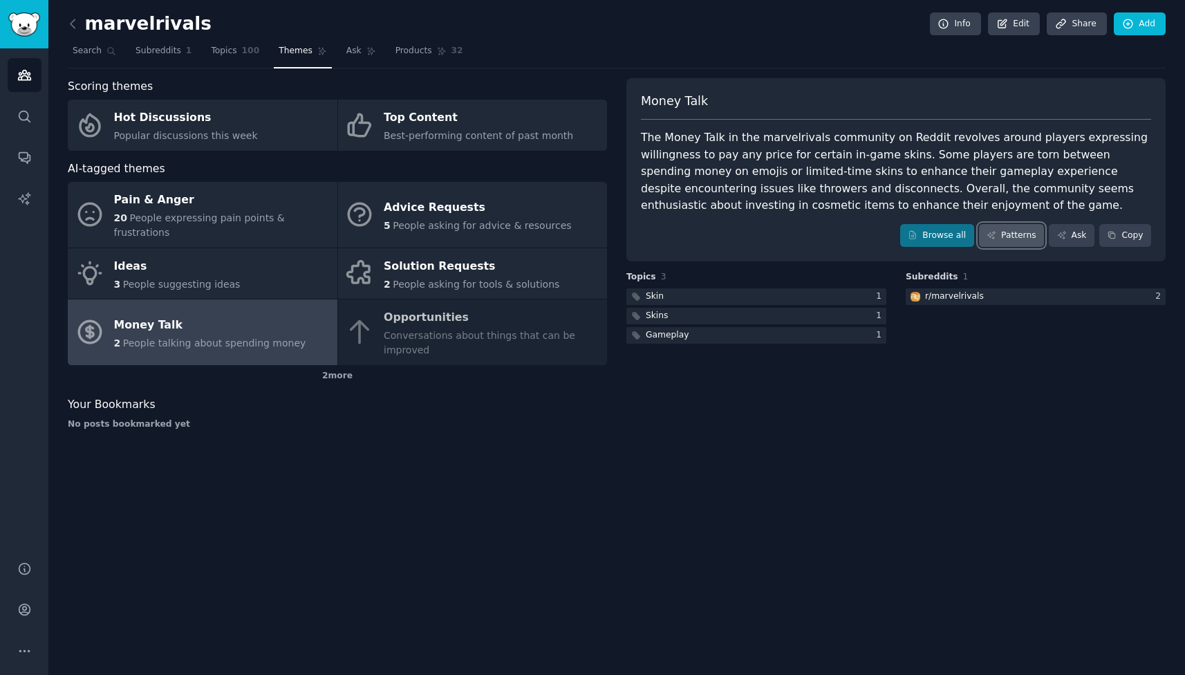
click at [1008, 245] on link "Patterns" at bounding box center [1011, 235] width 65 height 23
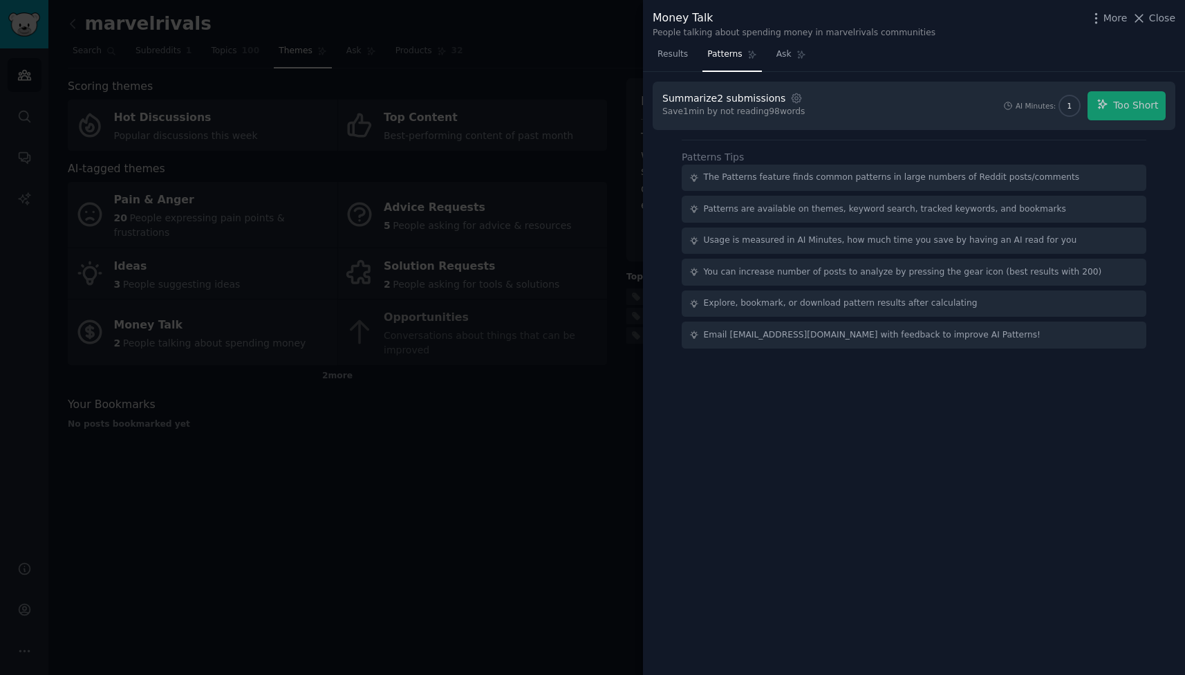
click at [1133, 109] on div "AI Minutes: 1 Too Short" at bounding box center [1083, 105] width 163 height 29
click at [1122, 106] on div "AI Minutes: 1 Too Short" at bounding box center [1083, 105] width 163 height 29
click at [677, 51] on span "Results" at bounding box center [672, 54] width 30 height 12
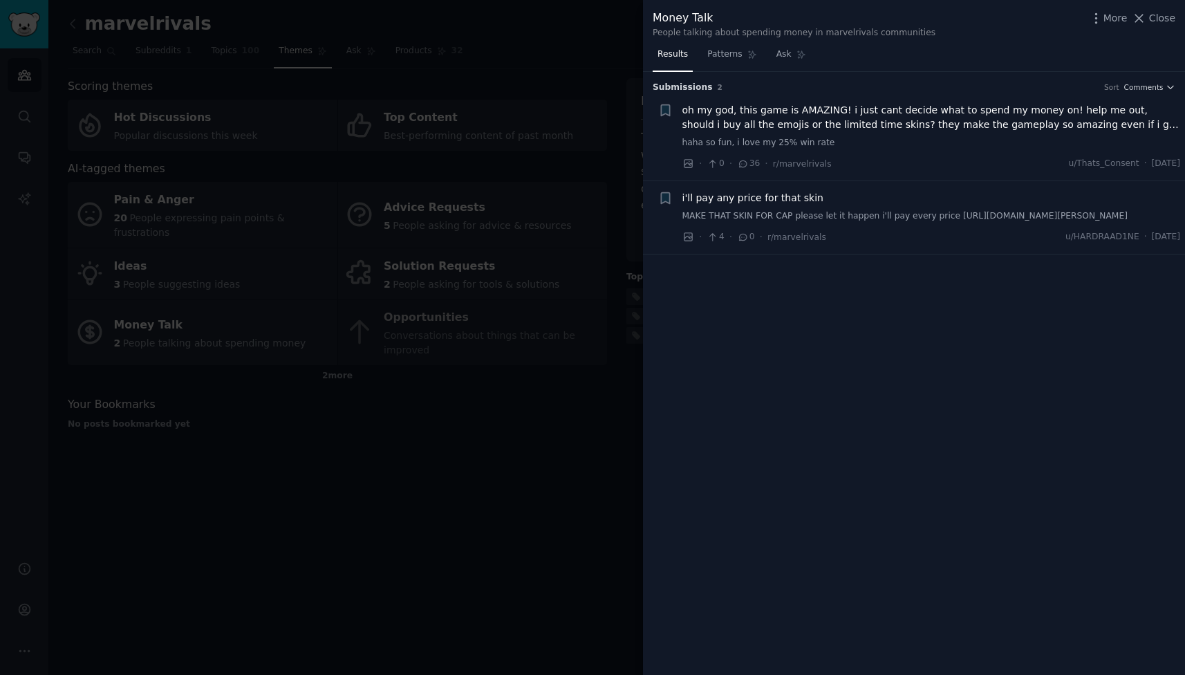
click at [547, 340] on div at bounding box center [592, 337] width 1185 height 675
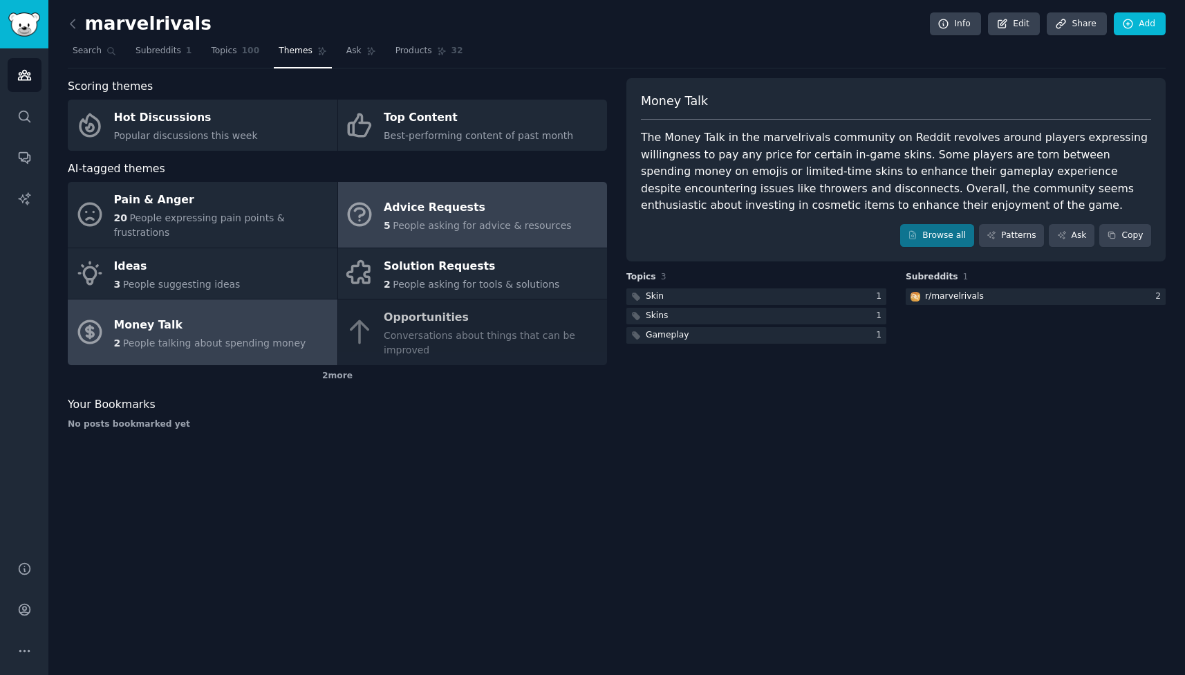
click at [537, 209] on div "Advice Requests" at bounding box center [478, 207] width 188 height 22
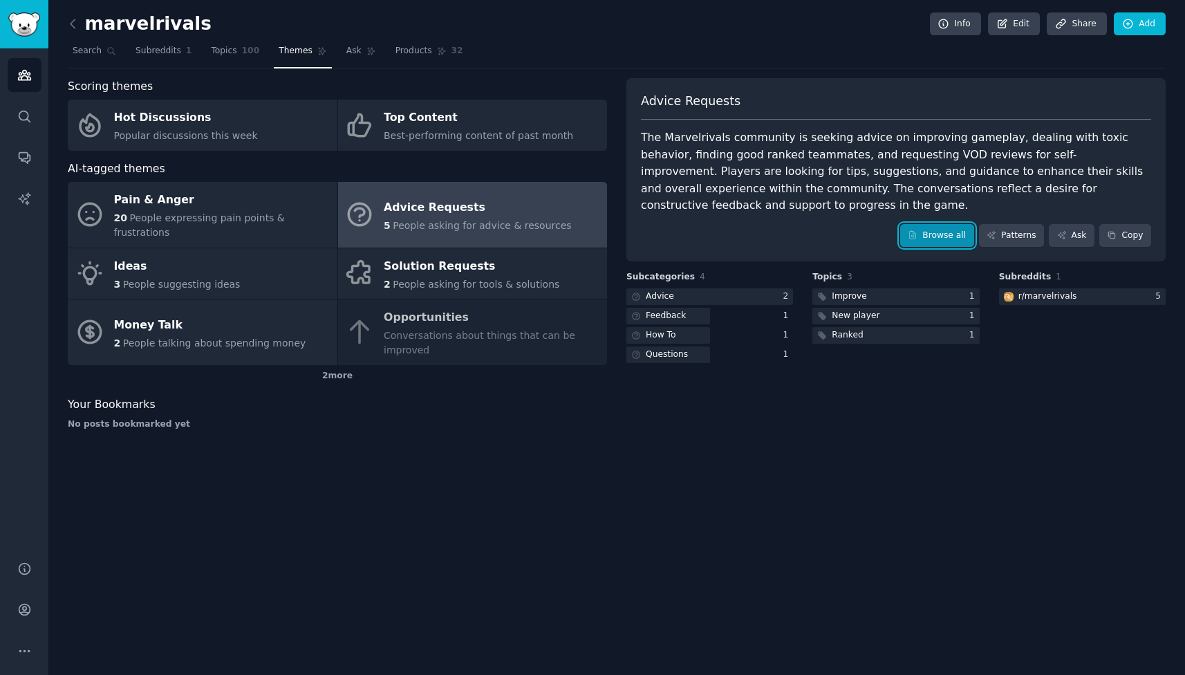
click at [942, 224] on link "Browse all" at bounding box center [937, 235] width 74 height 23
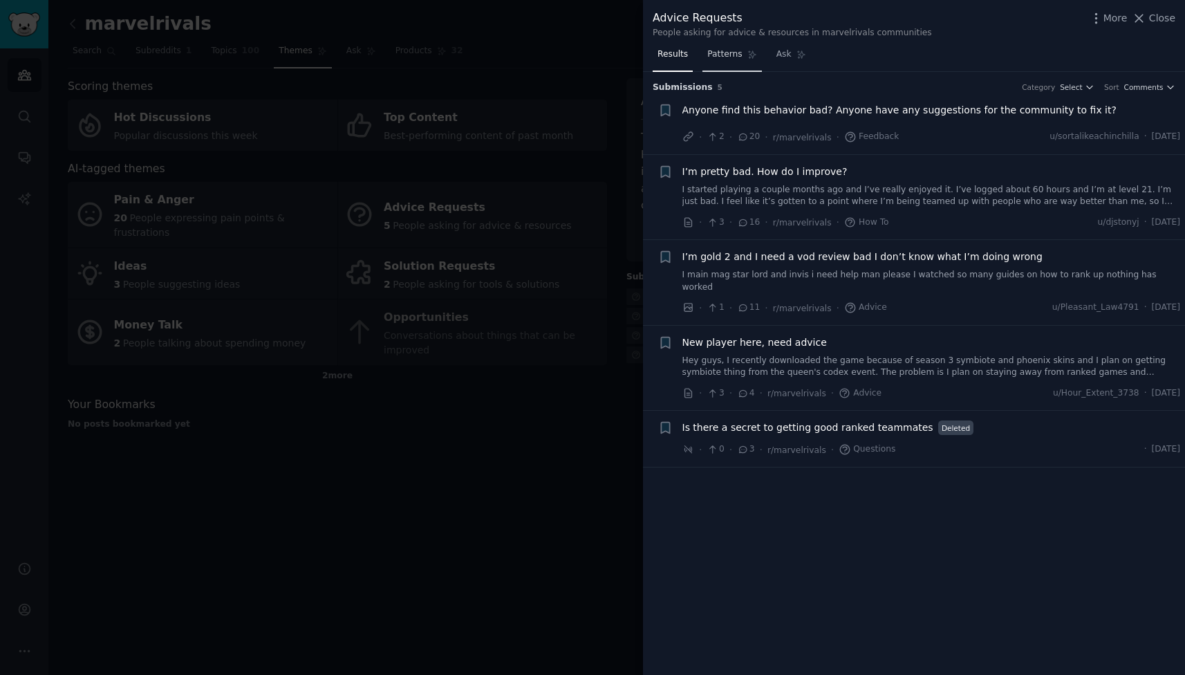
click at [738, 65] on link "Patterns" at bounding box center [731, 58] width 59 height 28
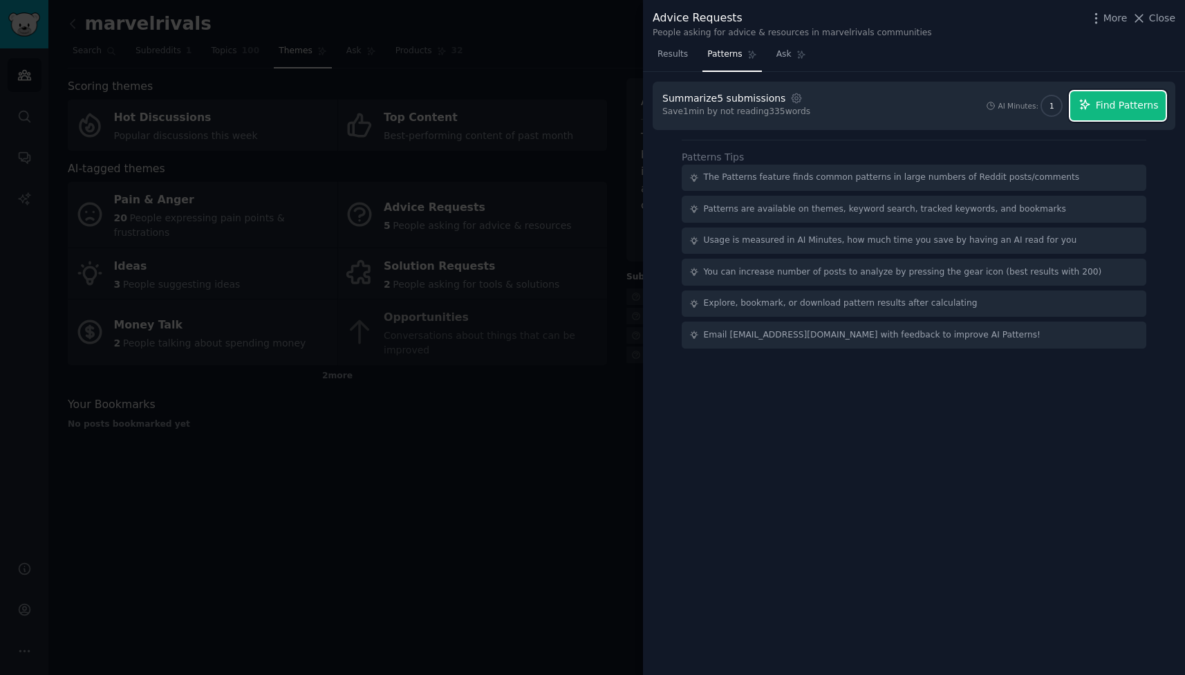
click at [1105, 113] on button "Find Patterns" at bounding box center [1117, 105] width 95 height 29
